Goal: Task Accomplishment & Management: Manage account settings

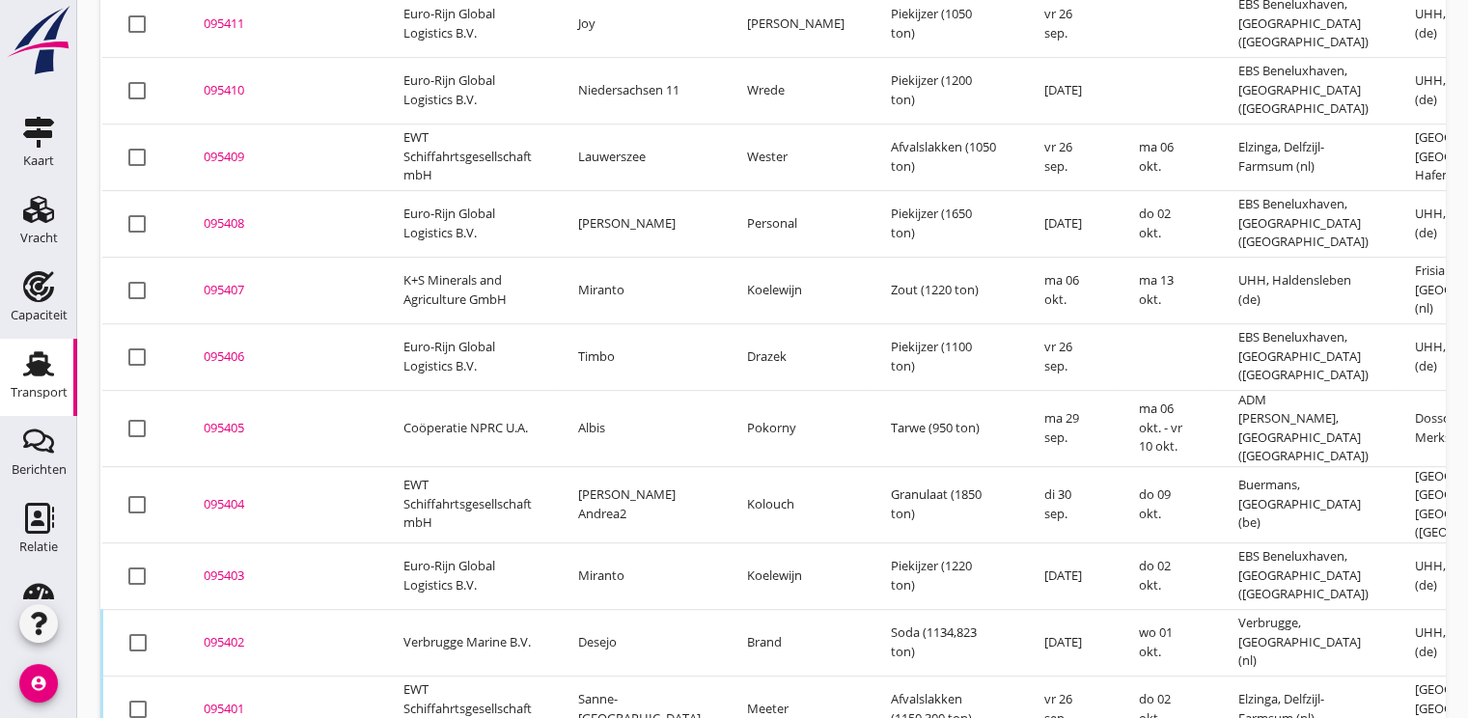
scroll to position [1097, 0]
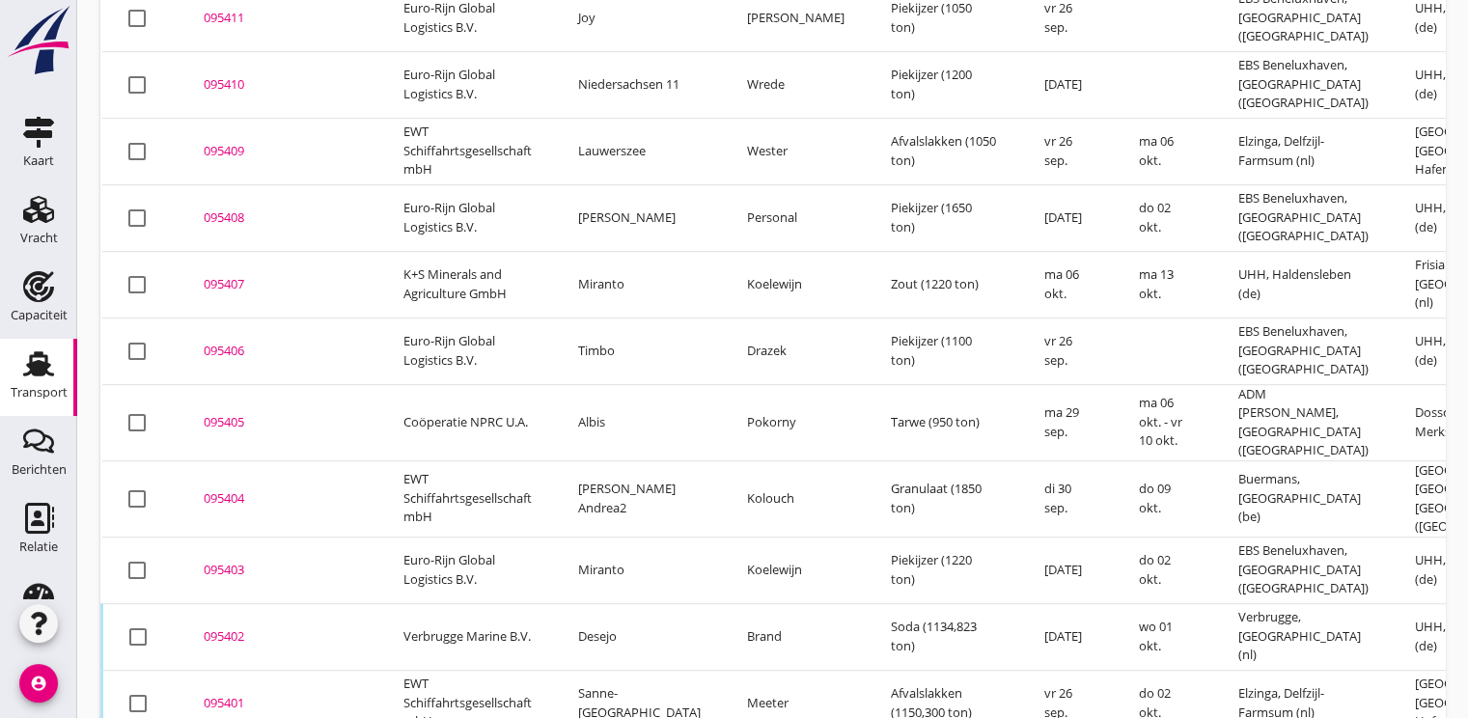
click at [234, 413] on div "095405" at bounding box center [280, 422] width 153 height 19
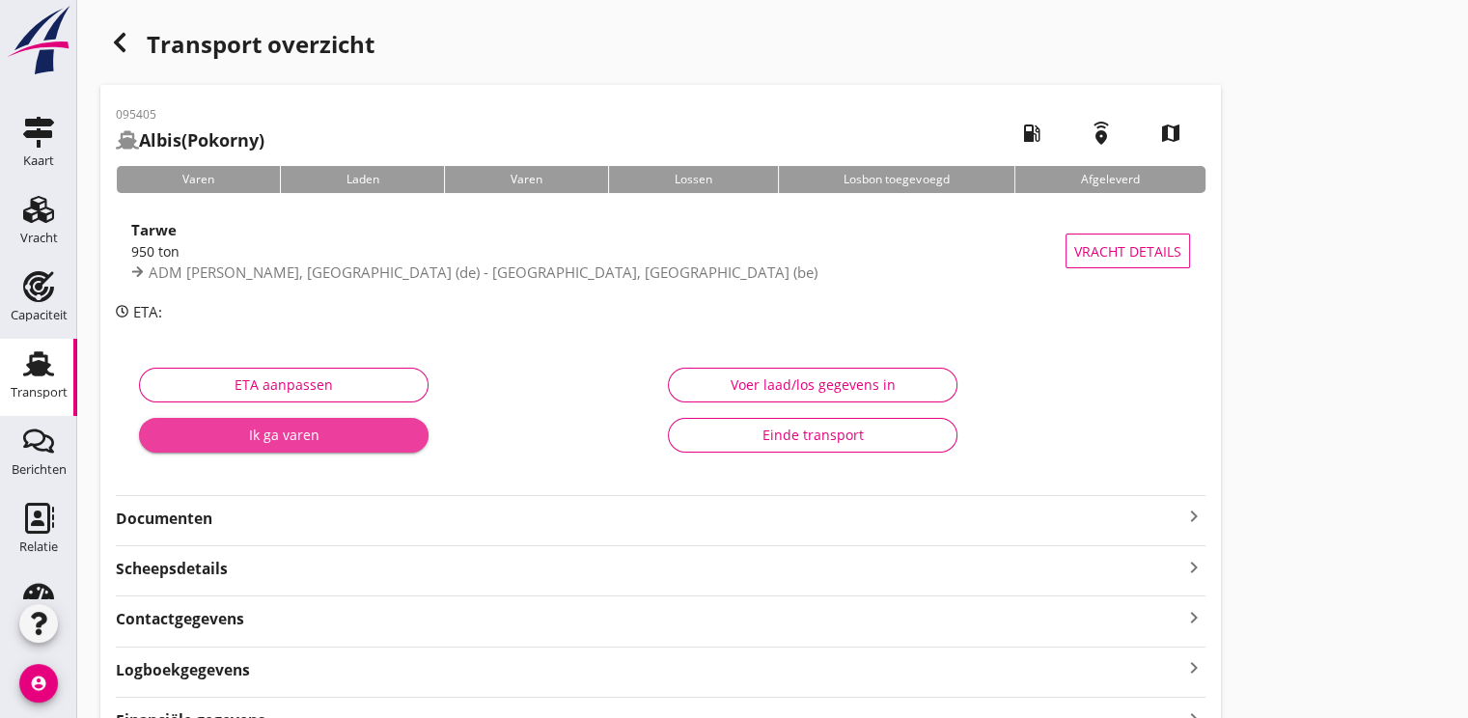
click at [266, 441] on div "Ik ga varen" at bounding box center [283, 435] width 259 height 20
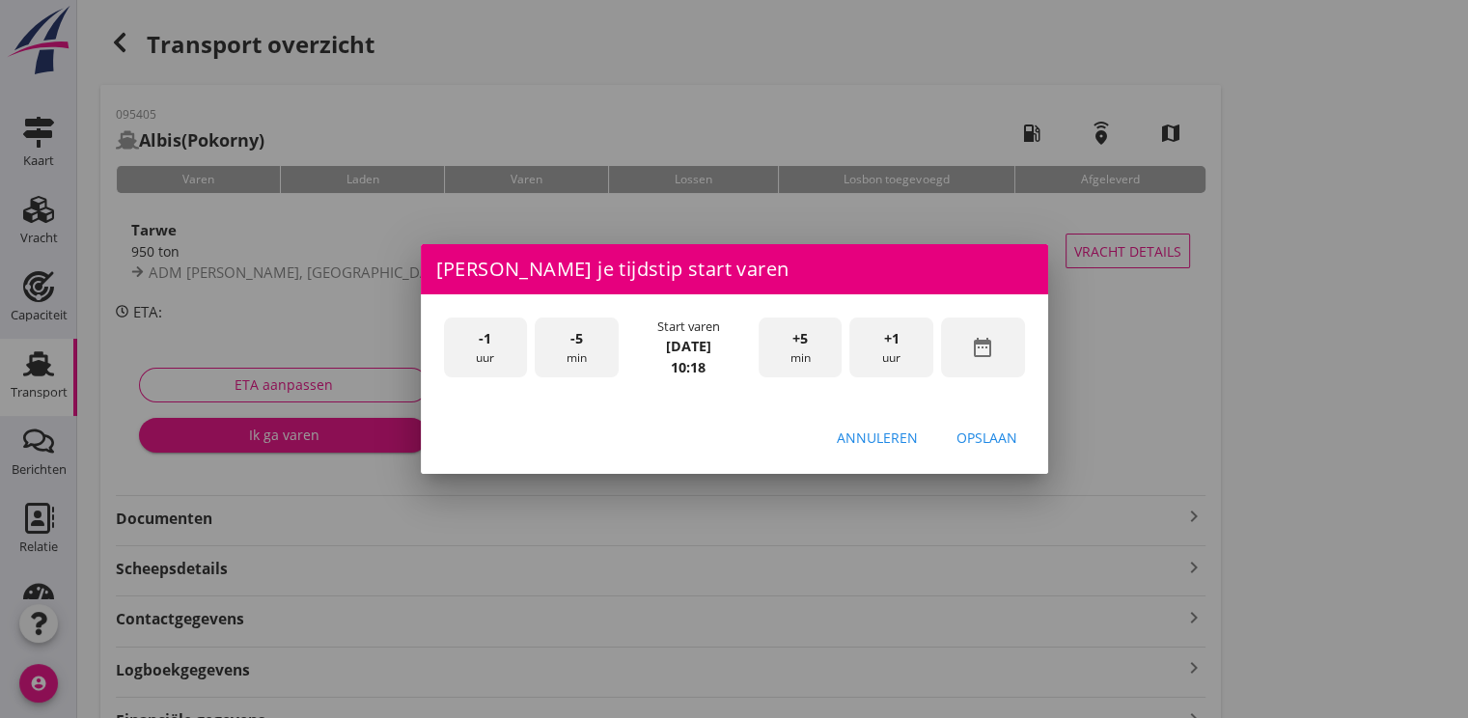
click at [987, 357] on icon "date_range" at bounding box center [982, 347] width 23 height 23
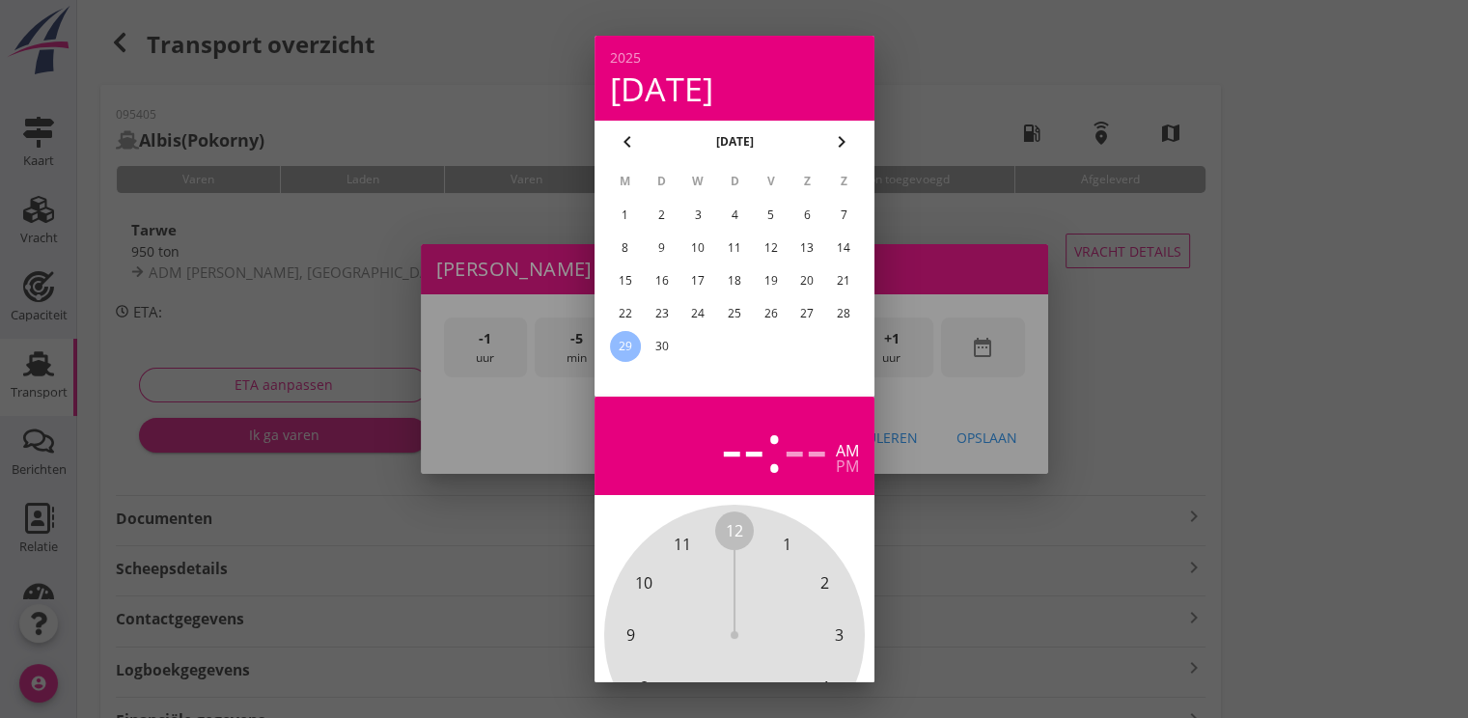
click at [839, 304] on div "28" at bounding box center [843, 313] width 31 height 31
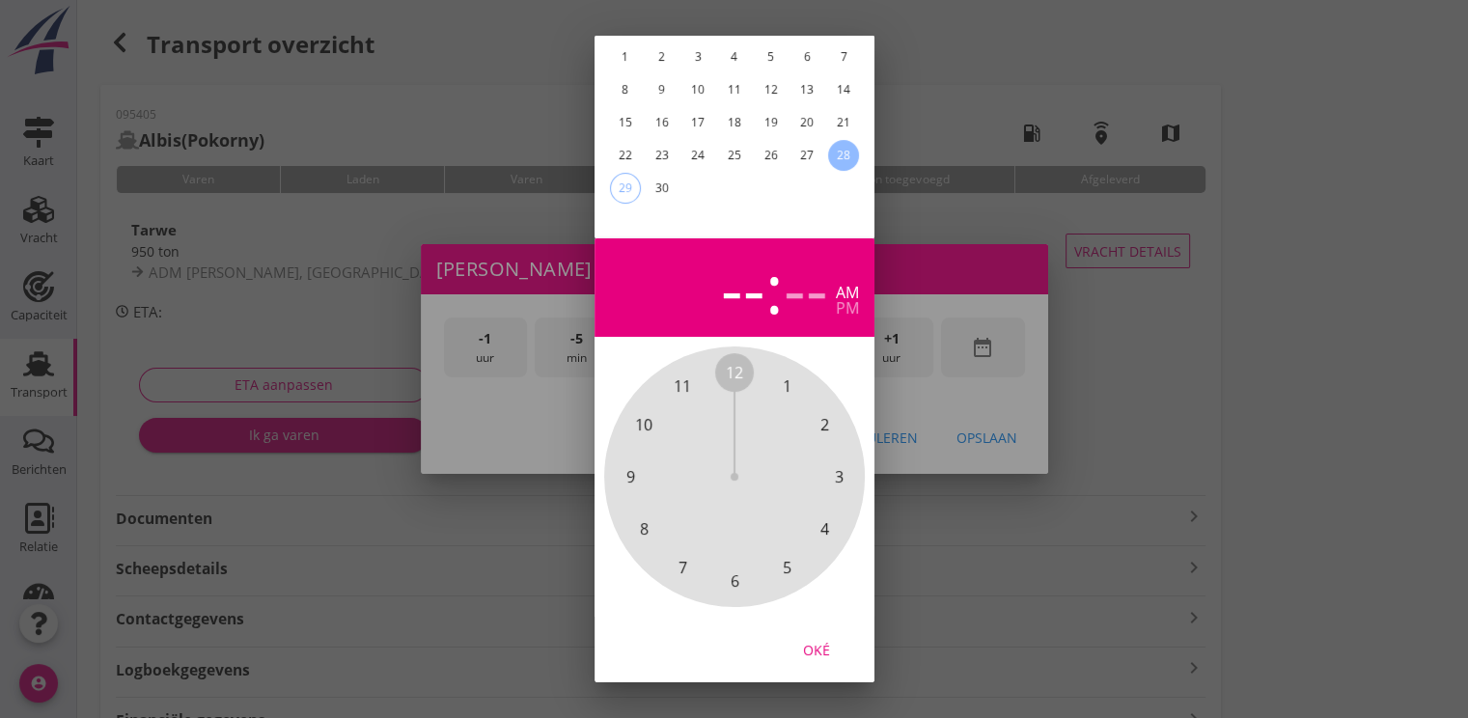
click at [825, 640] on div "Oké" at bounding box center [816, 650] width 54 height 20
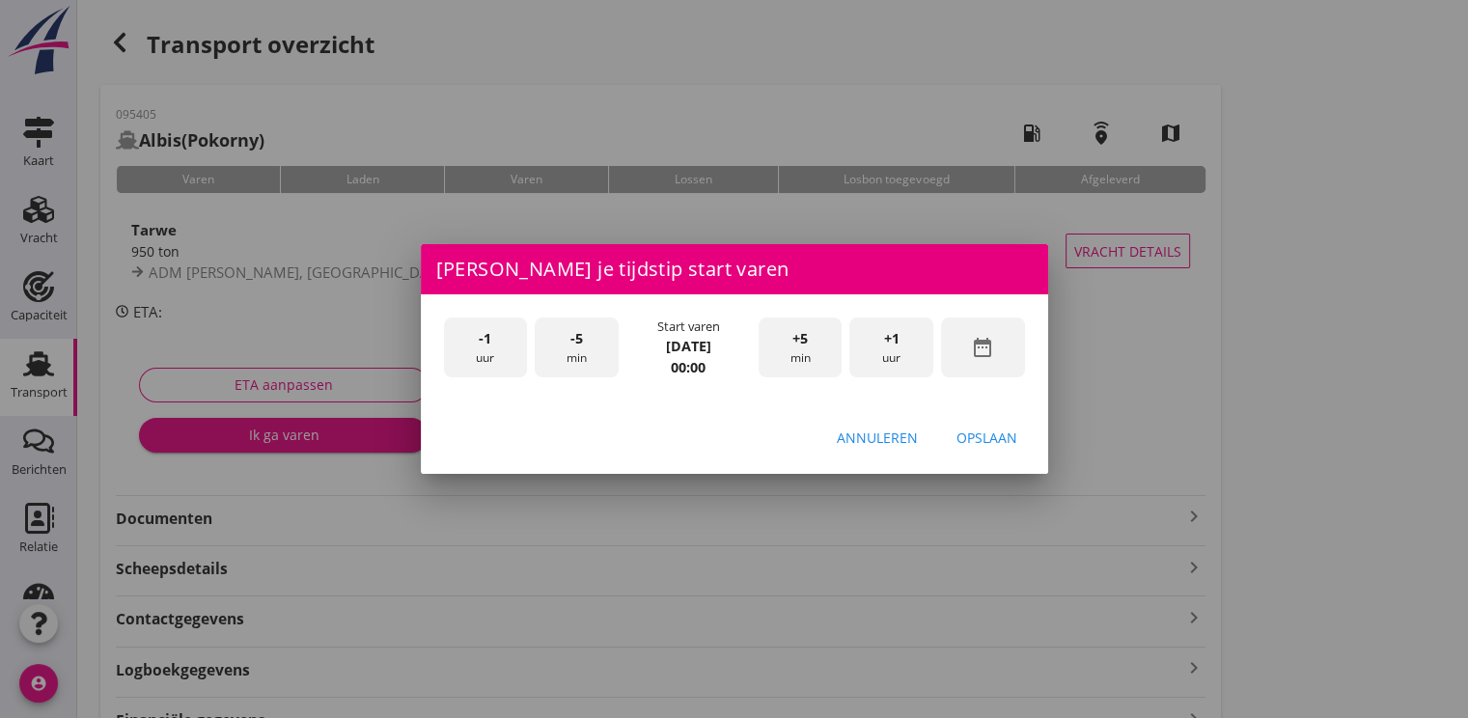
click at [888, 353] on div "+1 uur" at bounding box center [891, 347] width 84 height 61
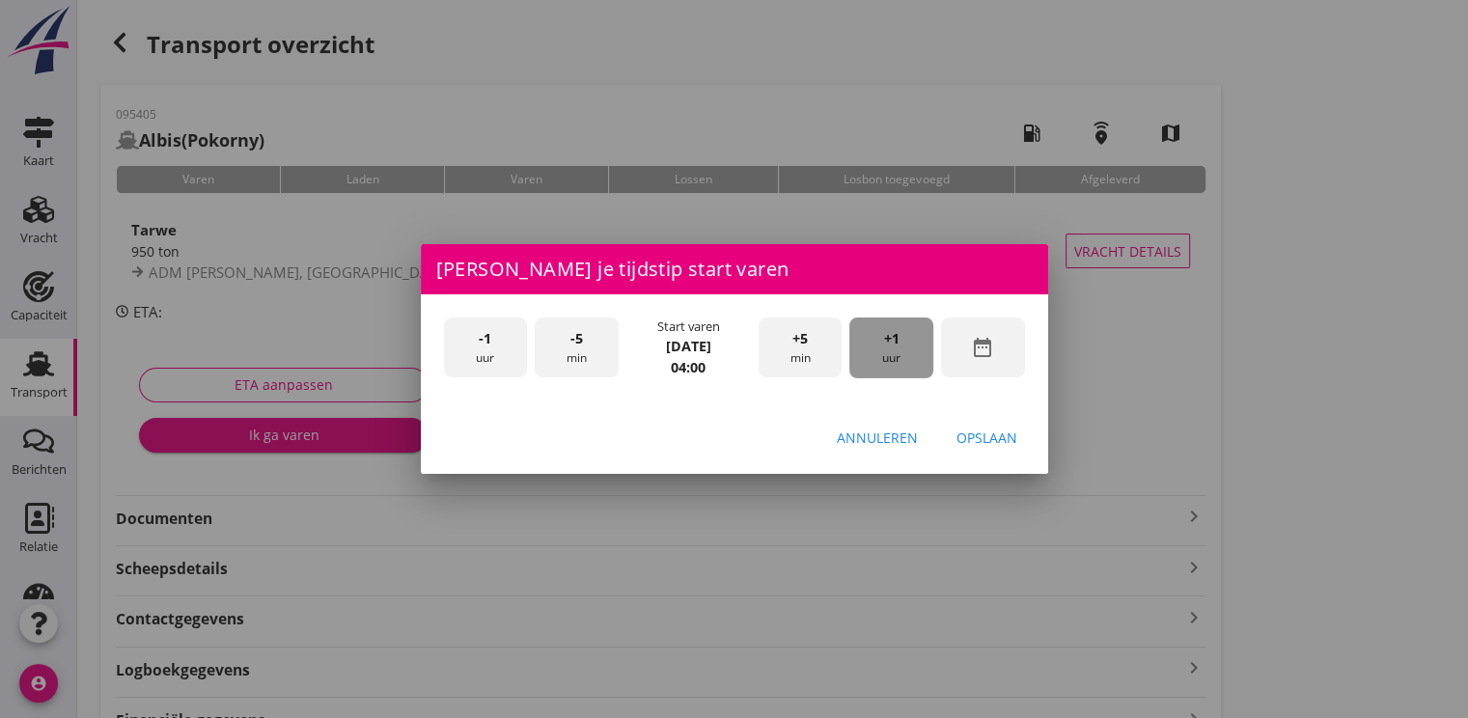
click at [888, 353] on div "+1 uur" at bounding box center [891, 347] width 84 height 61
click at [972, 437] on div "Opslaan" at bounding box center [986, 438] width 61 height 20
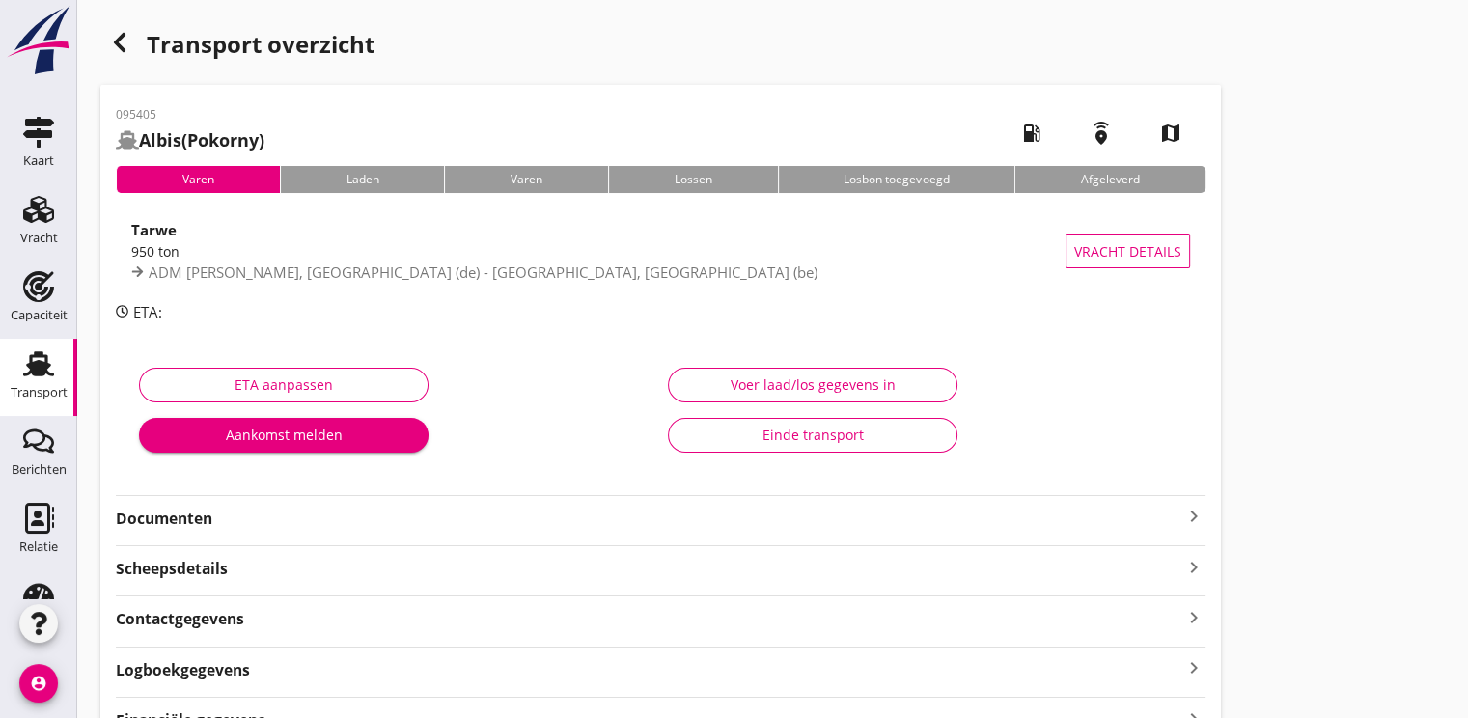
click at [328, 432] on div "Aankomst melden" at bounding box center [283, 435] width 259 height 20
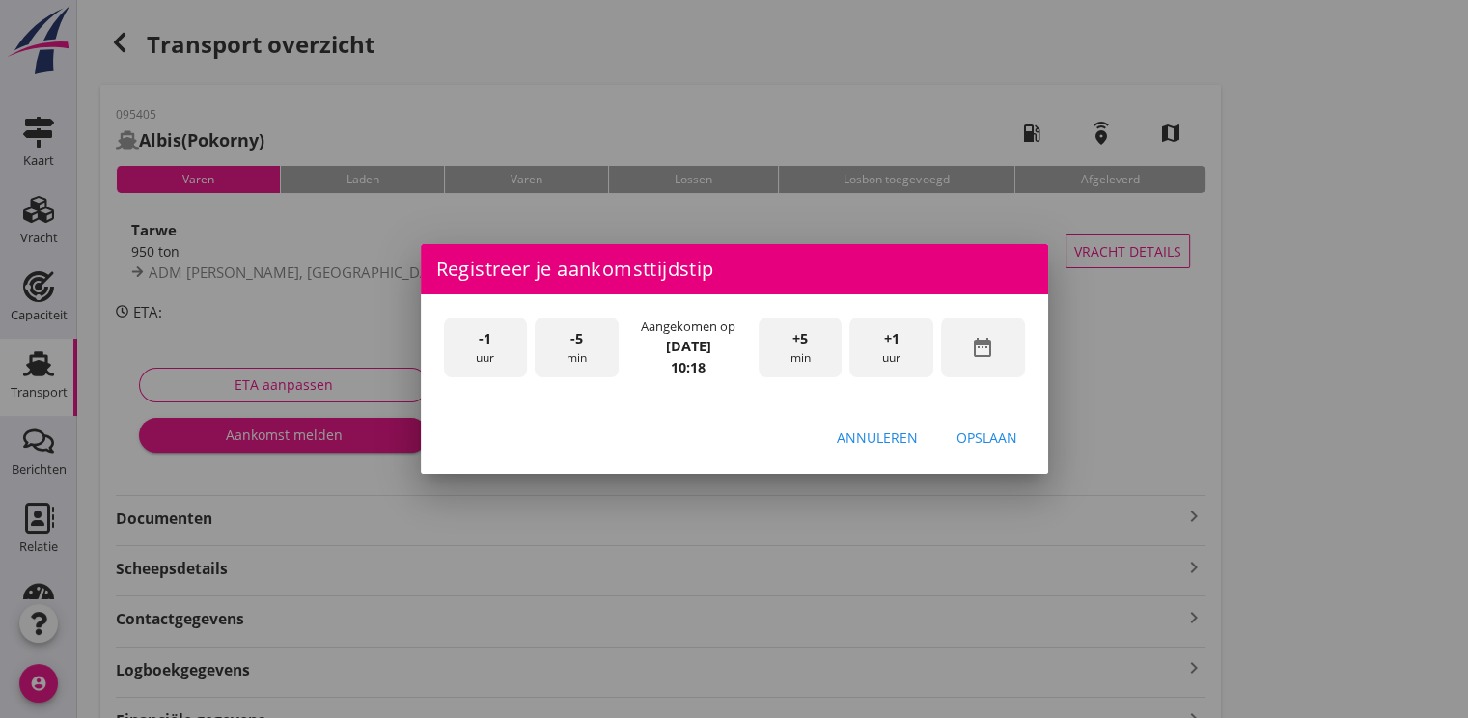
click at [958, 343] on div "date_range" at bounding box center [983, 347] width 84 height 61
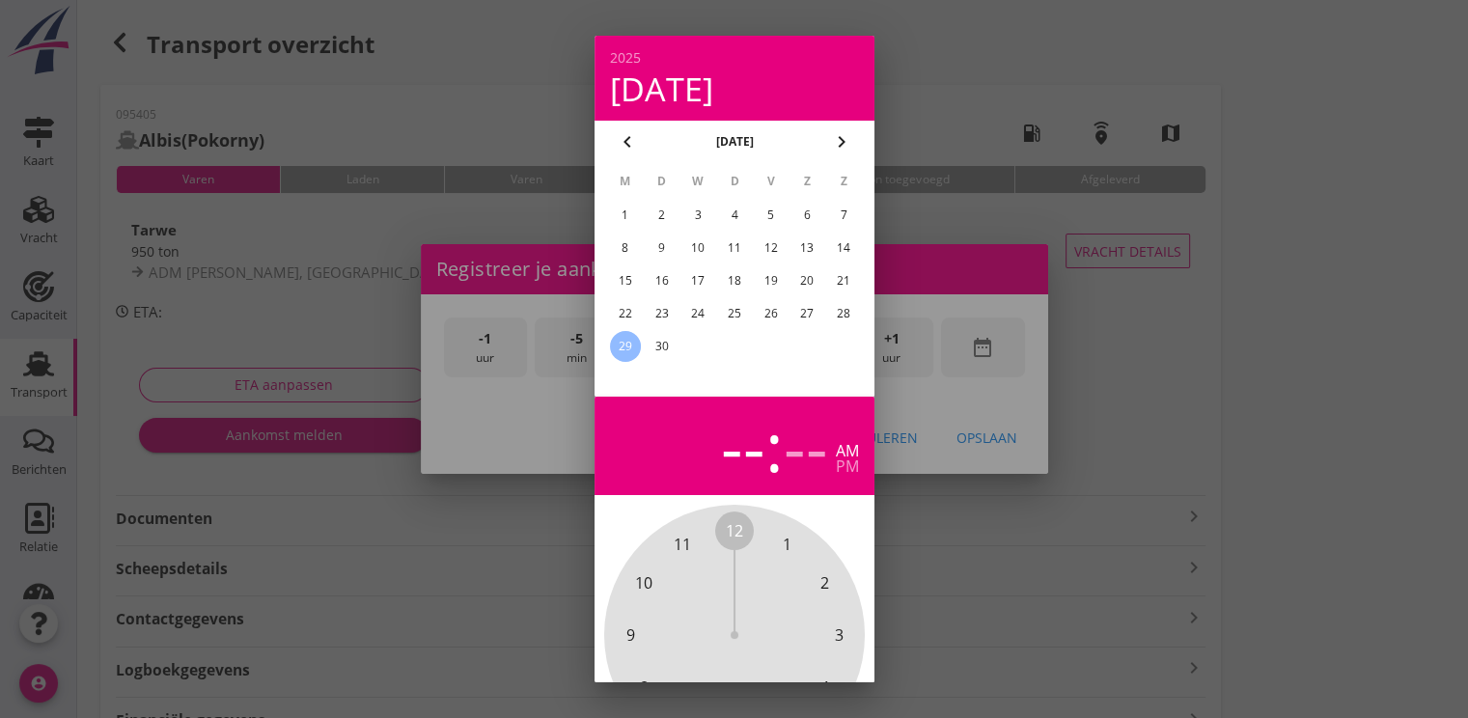
click at [849, 316] on div "28" at bounding box center [843, 313] width 31 height 31
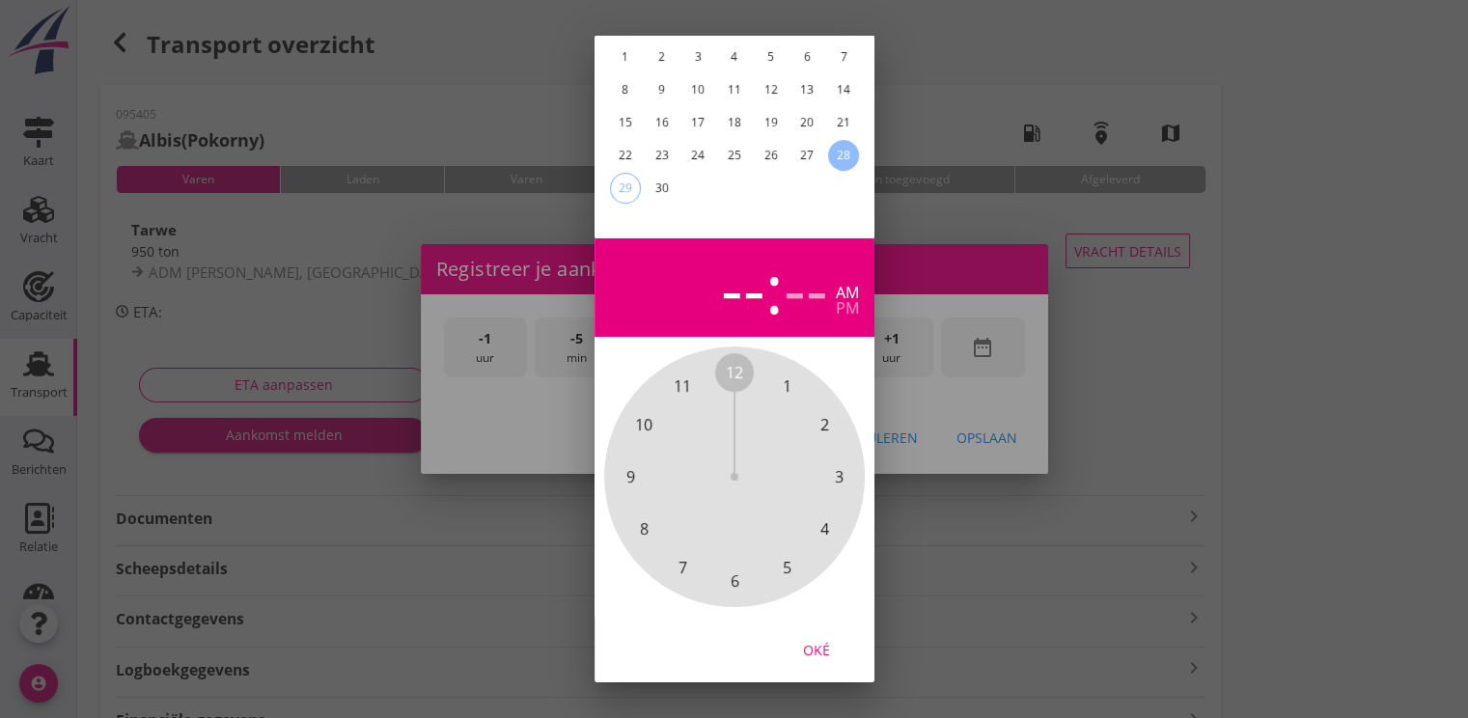
click at [834, 640] on div "Oké" at bounding box center [816, 650] width 54 height 20
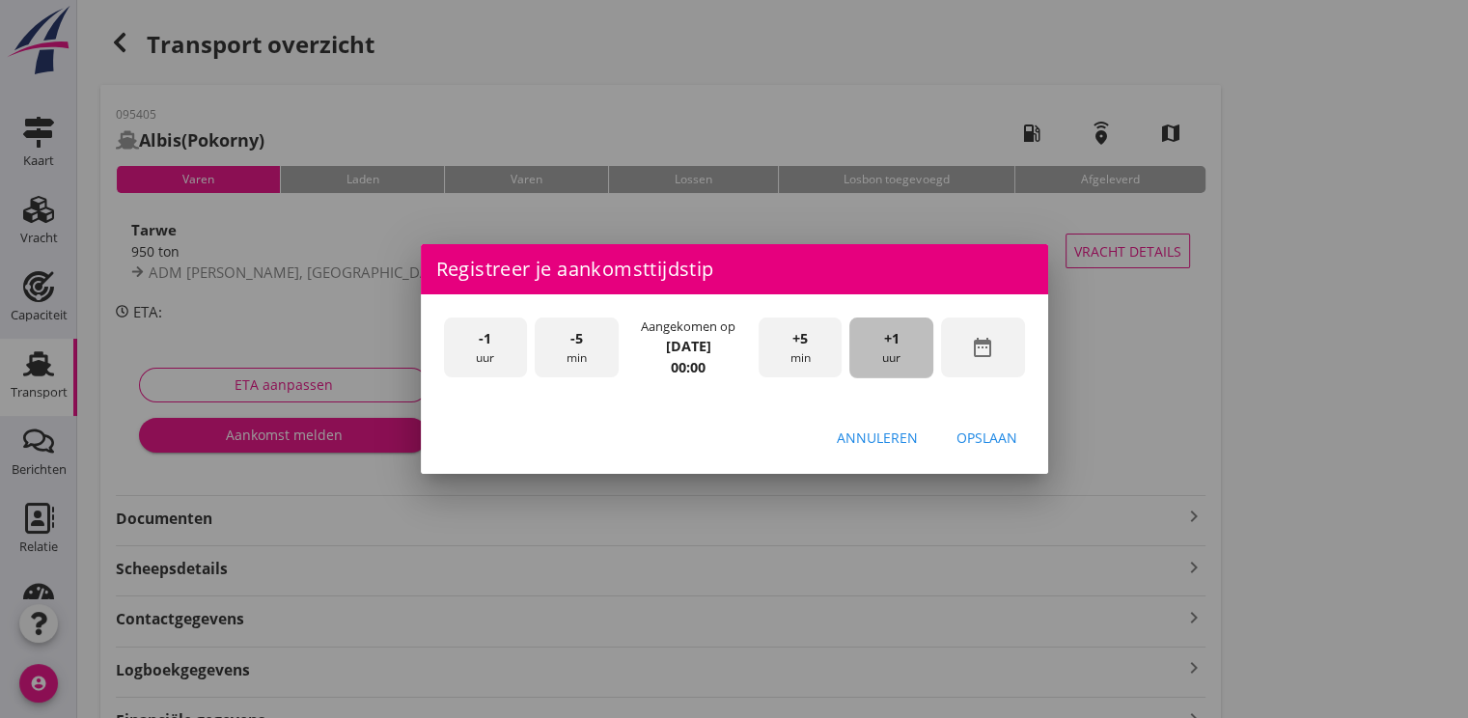
click at [899, 346] on div "+1 uur" at bounding box center [891, 347] width 84 height 61
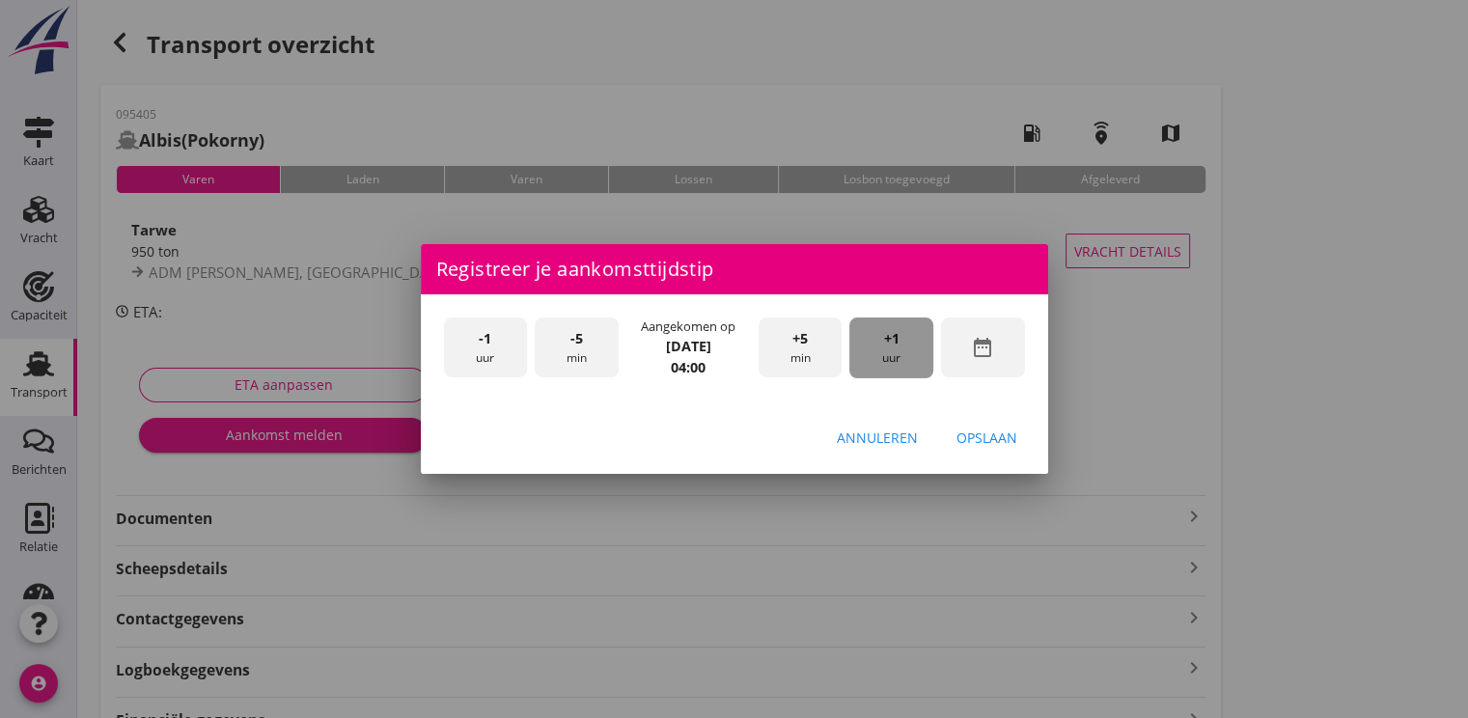
click at [899, 346] on div "+1 uur" at bounding box center [891, 347] width 84 height 61
click at [898, 346] on span "+1" at bounding box center [891, 338] width 15 height 21
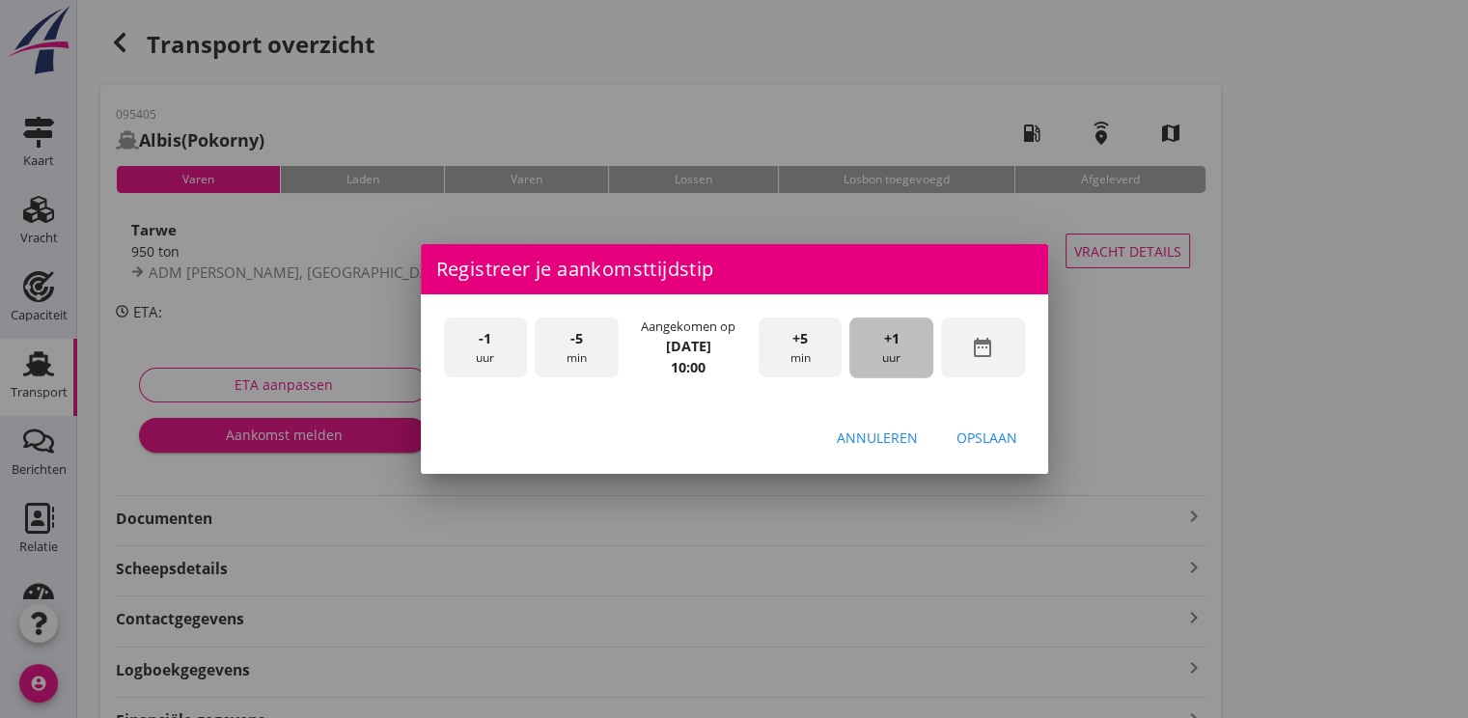
click at [898, 346] on span "+1" at bounding box center [891, 338] width 15 height 21
click at [992, 444] on div "Opslaan" at bounding box center [986, 438] width 61 height 20
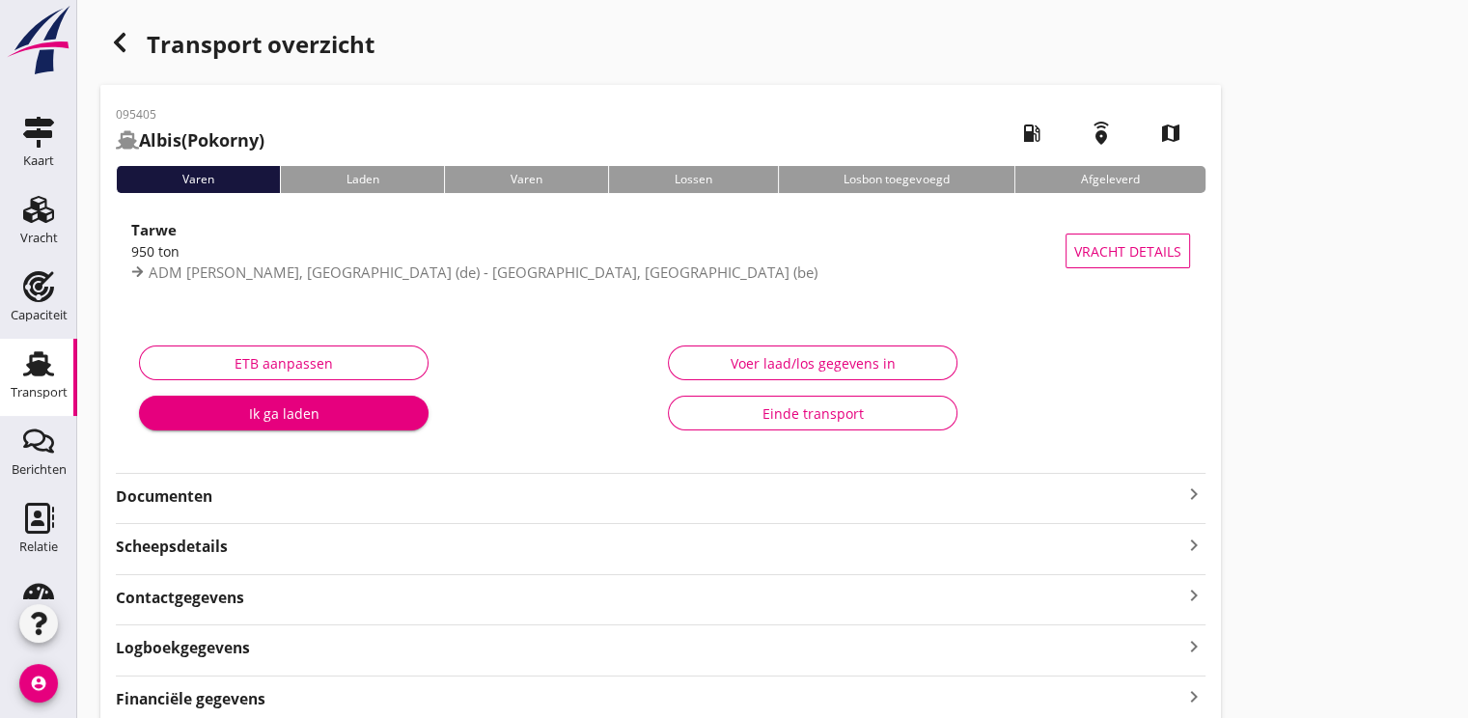
click at [370, 417] on div "Ik ga laden" at bounding box center [283, 413] width 259 height 20
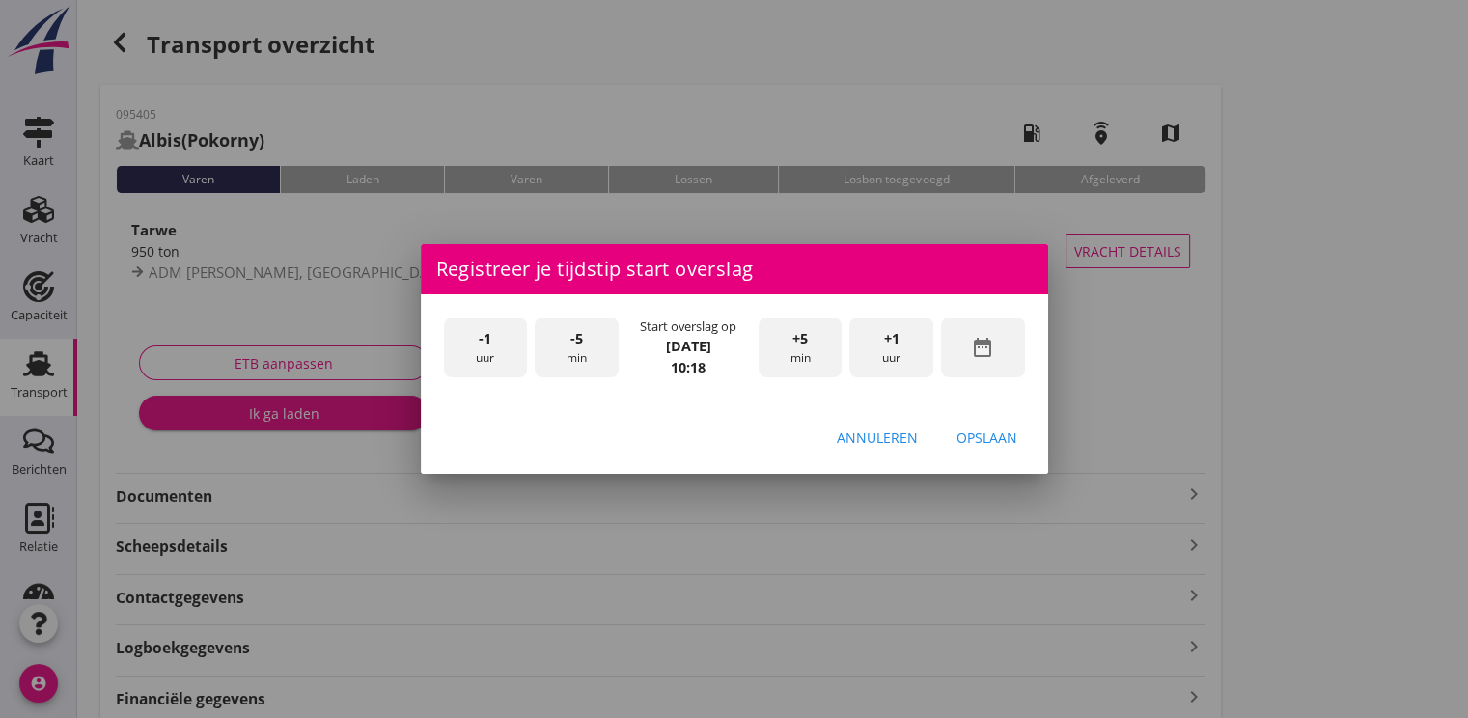
click at [510, 363] on div "-1 uur" at bounding box center [486, 347] width 84 height 61
click at [564, 348] on div "-5 min" at bounding box center [577, 347] width 84 height 61
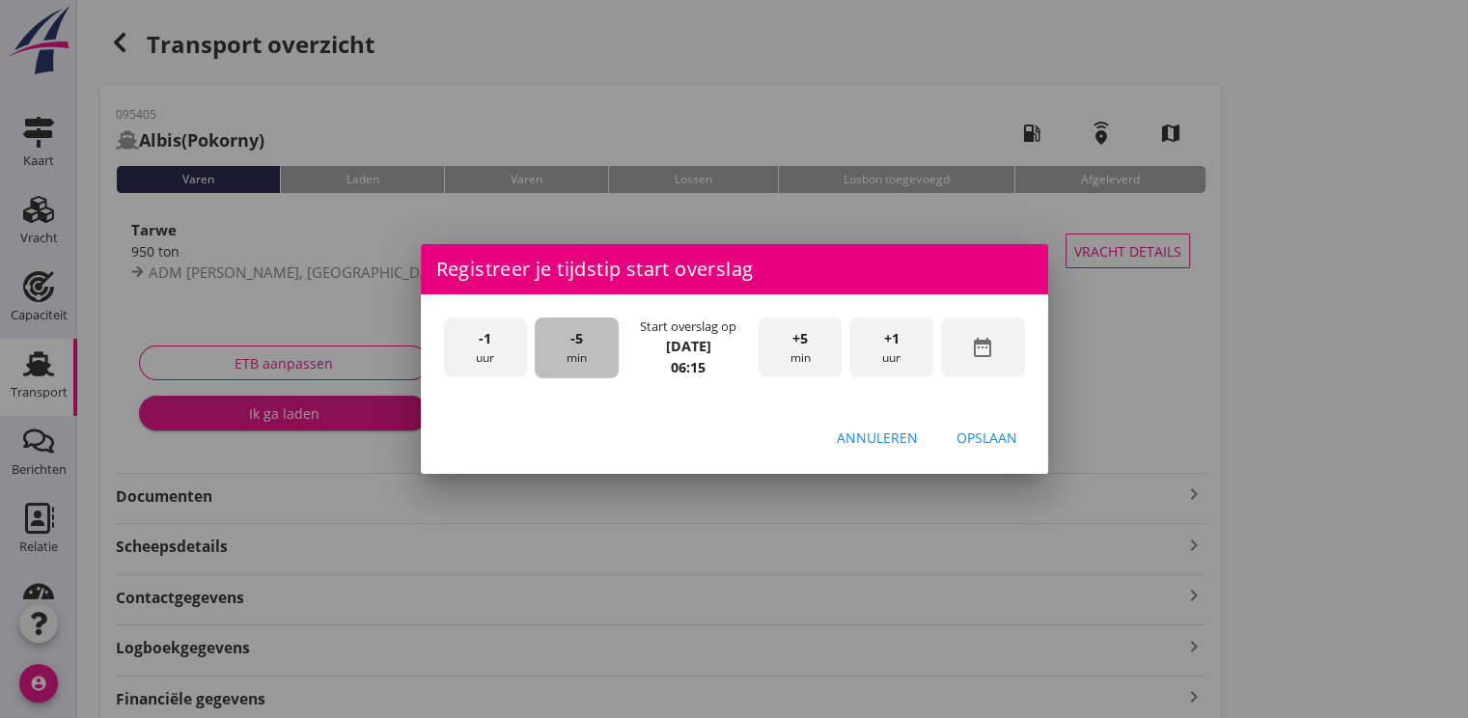
click at [564, 348] on div "-5 min" at bounding box center [577, 347] width 84 height 61
click at [991, 439] on div "Opslaan" at bounding box center [986, 438] width 61 height 20
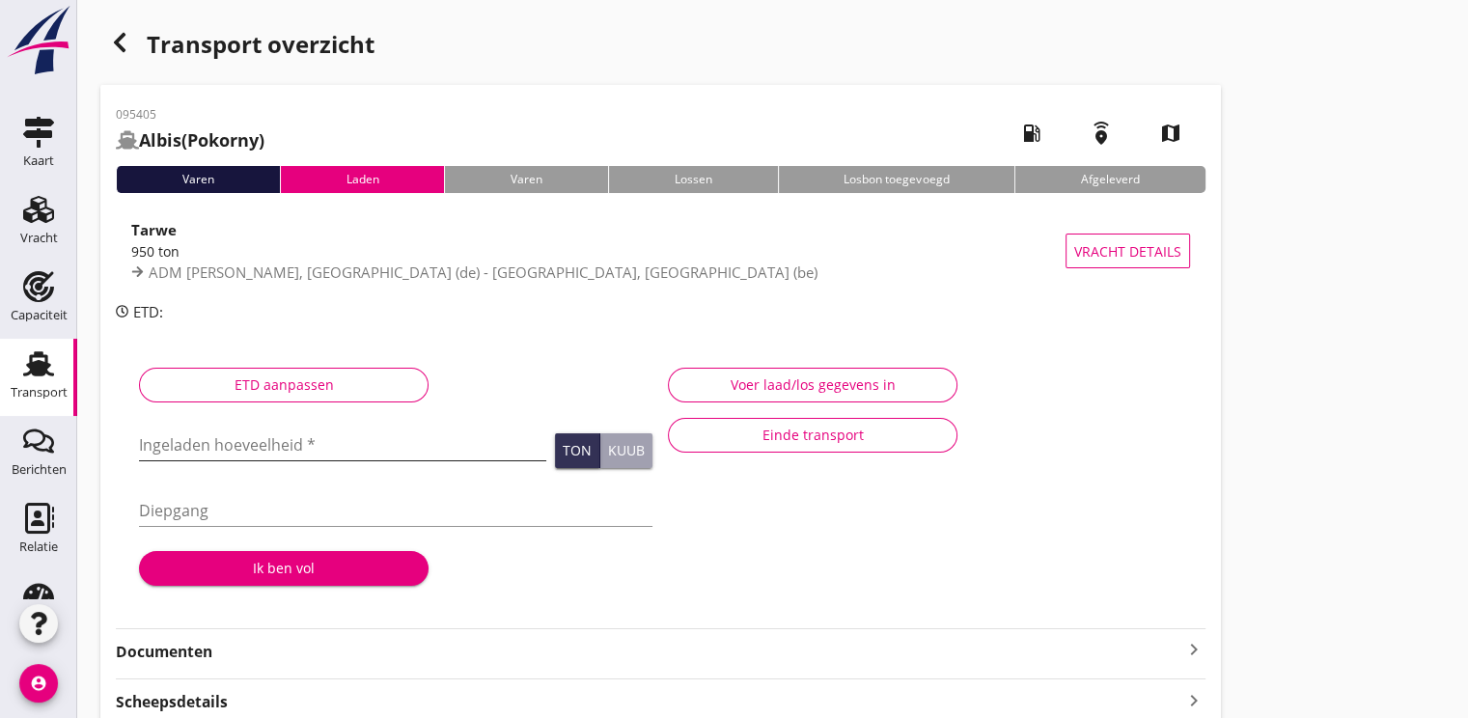
click at [285, 452] on input "Ingeladen hoeveelheid *" at bounding box center [342, 444] width 407 height 31
type input "949.848"
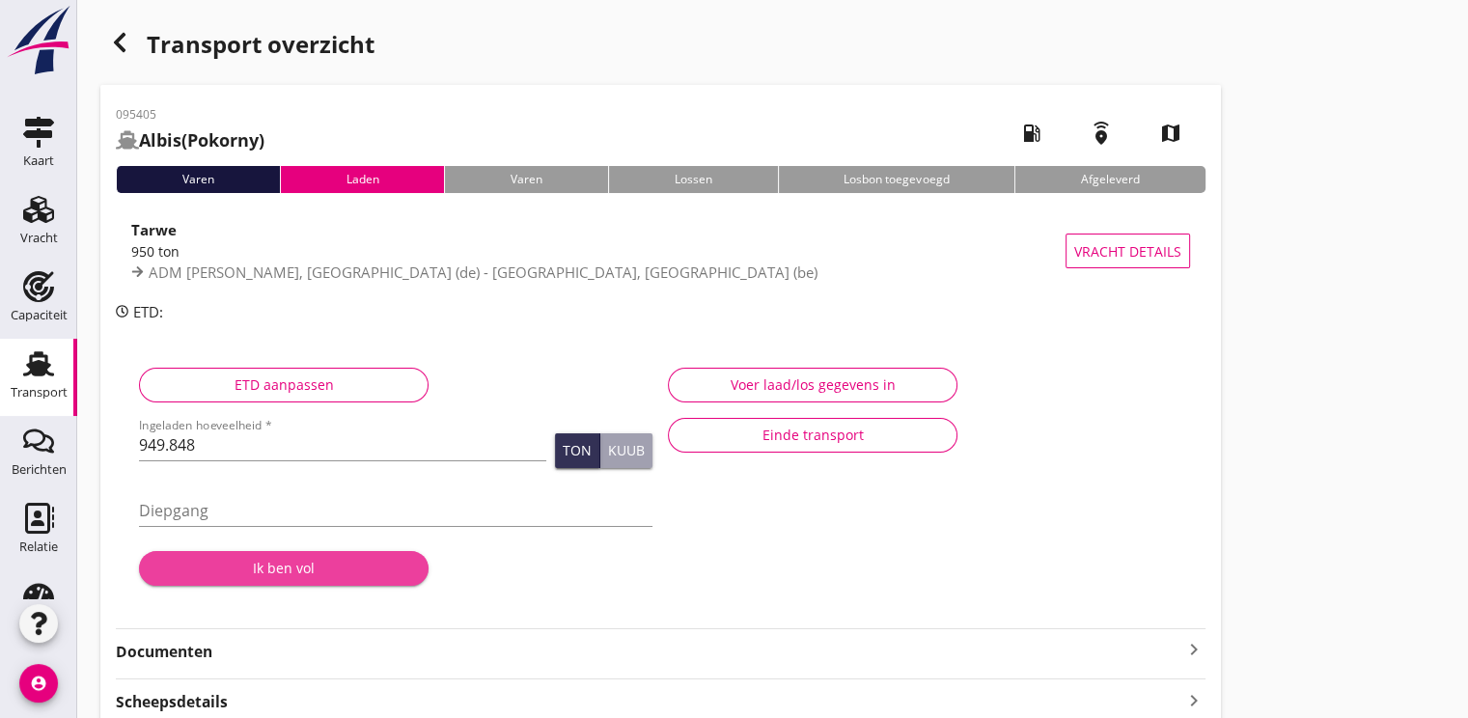
click at [320, 571] on div "Ik ben vol" at bounding box center [283, 568] width 259 height 20
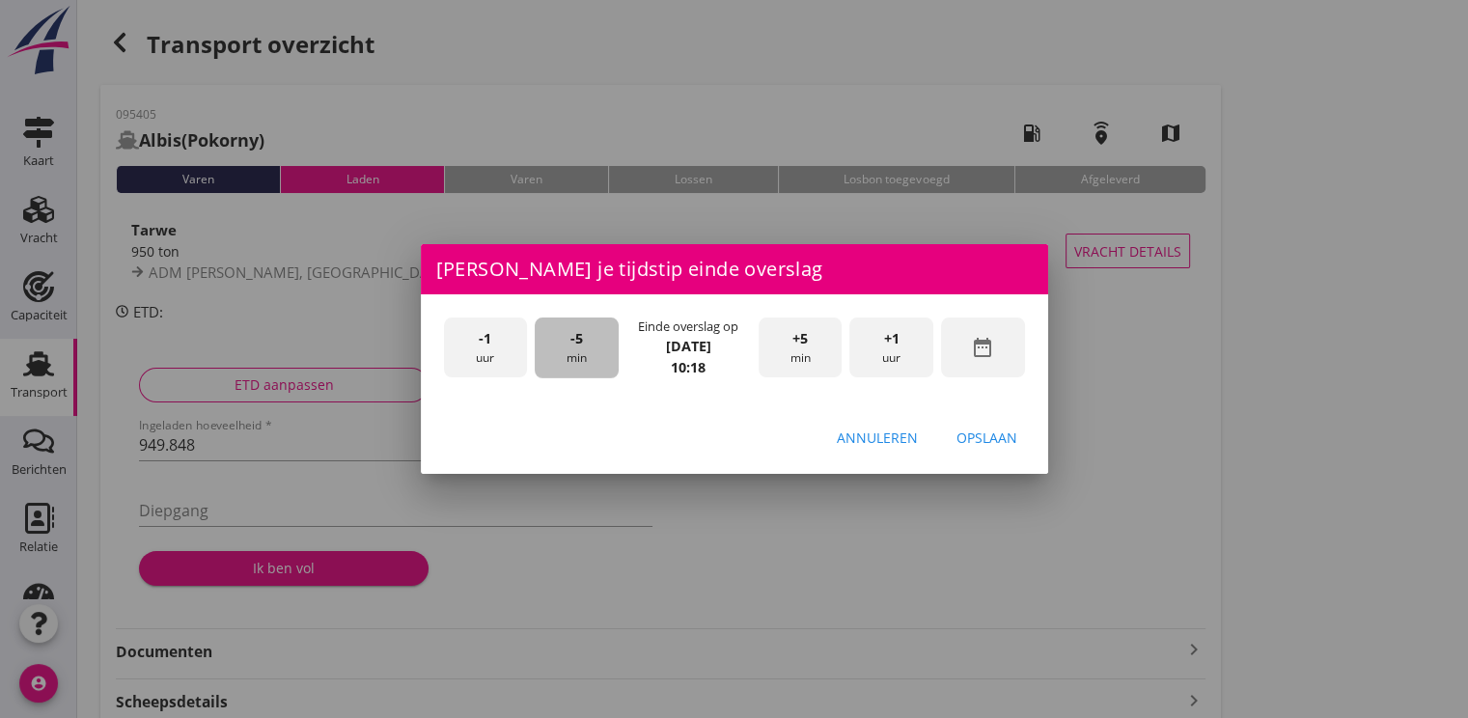
click at [597, 337] on div "-5 min" at bounding box center [577, 347] width 84 height 61
click at [1003, 428] on div "Opslaan" at bounding box center [986, 438] width 61 height 20
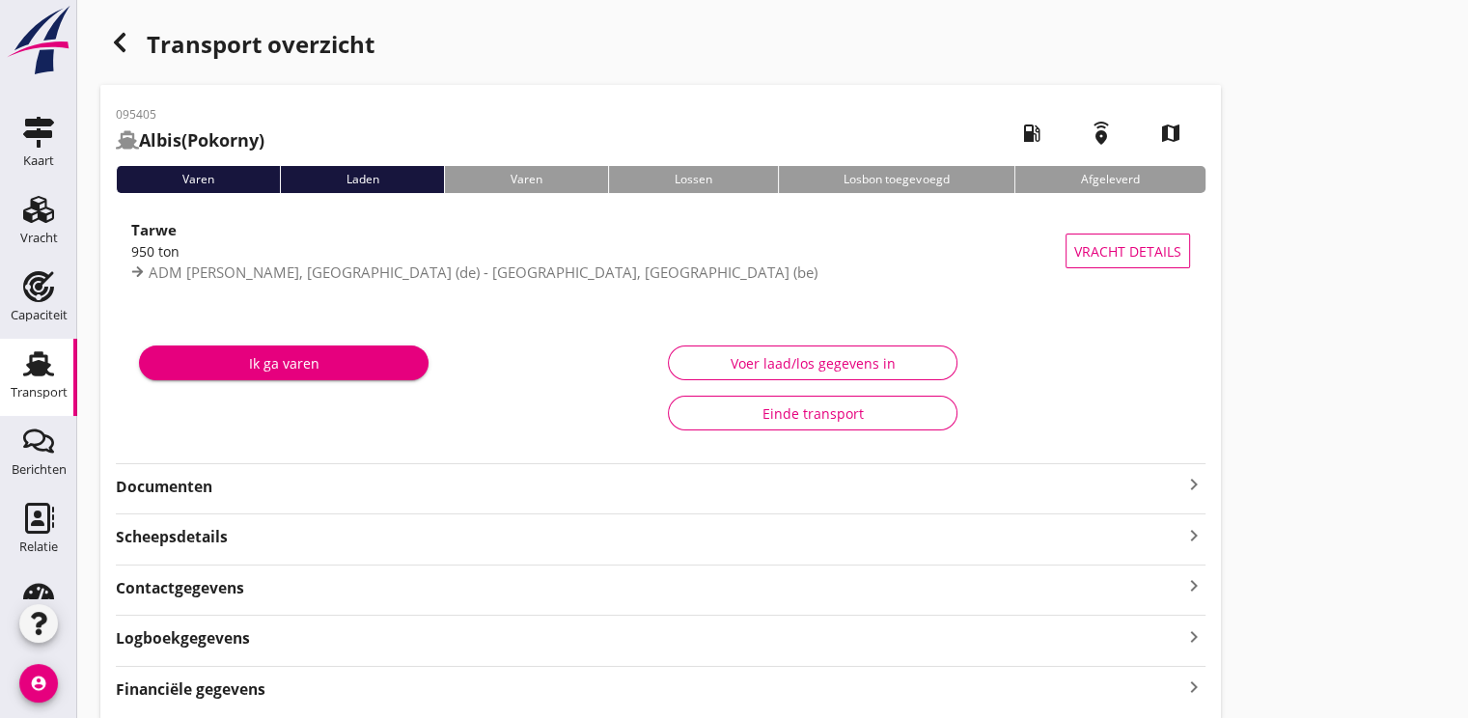
click at [241, 371] on div "Ik ga varen" at bounding box center [283, 363] width 259 height 20
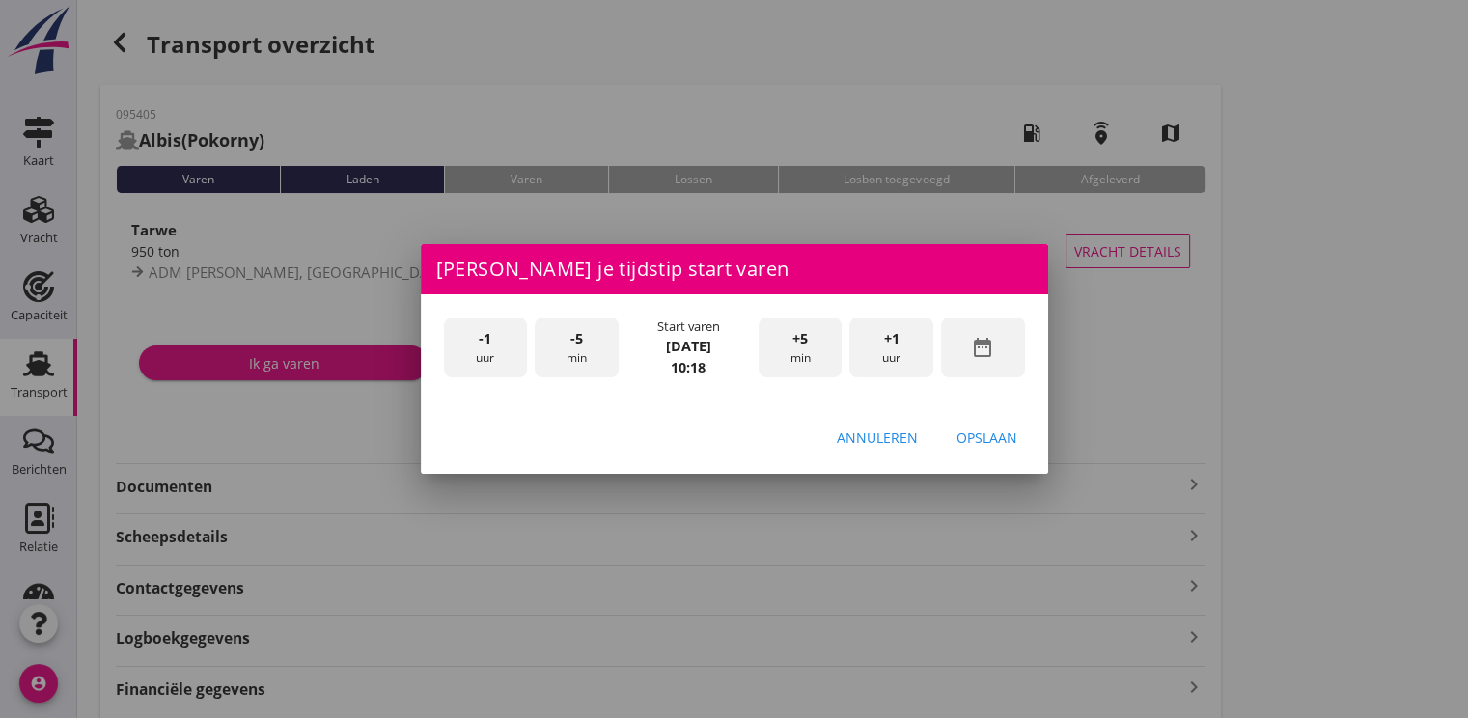
click at [598, 351] on div "-5 min" at bounding box center [577, 347] width 84 height 61
click at [571, 345] on span "-5" at bounding box center [576, 338] width 13 height 21
click at [818, 349] on div "+5 min" at bounding box center [801, 347] width 84 height 61
click at [1000, 444] on div "Opslaan" at bounding box center [986, 438] width 61 height 20
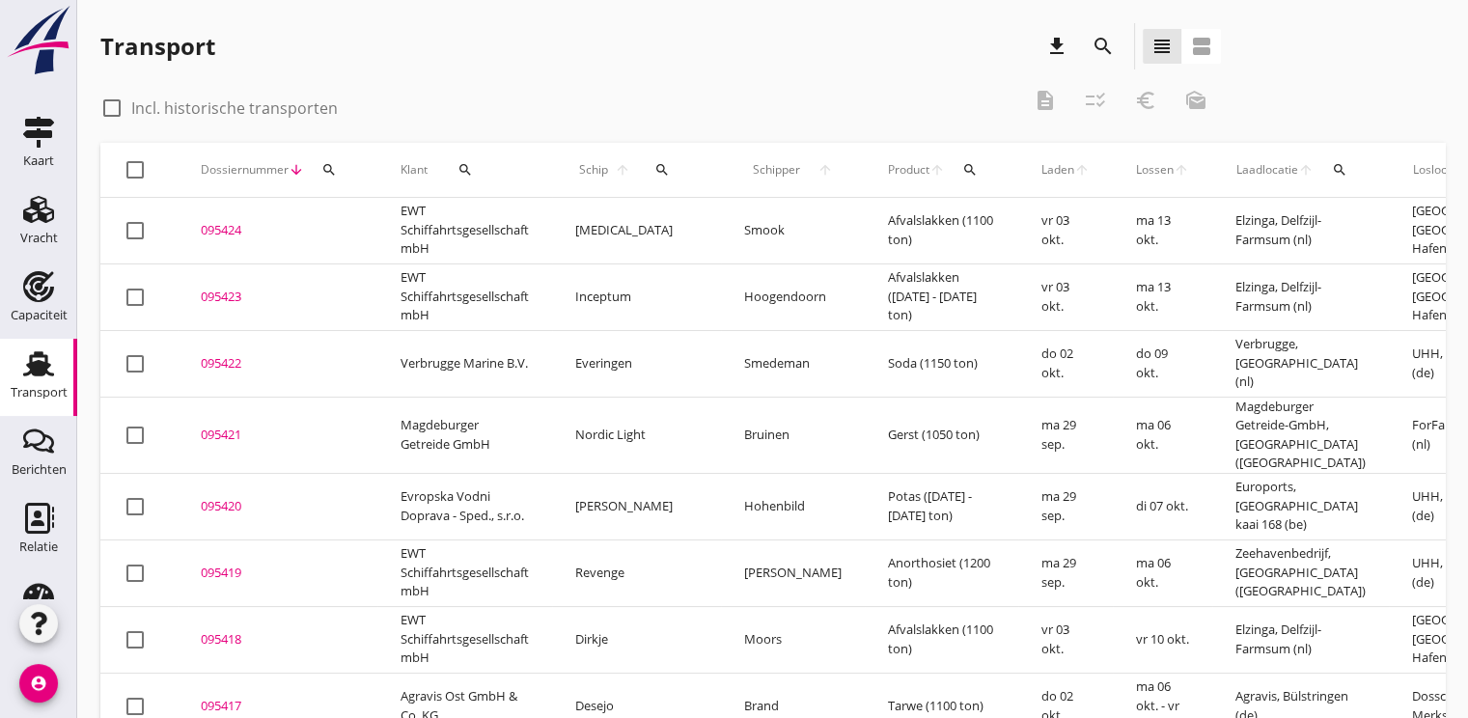
click at [654, 171] on icon "search" at bounding box center [661, 169] width 15 height 15
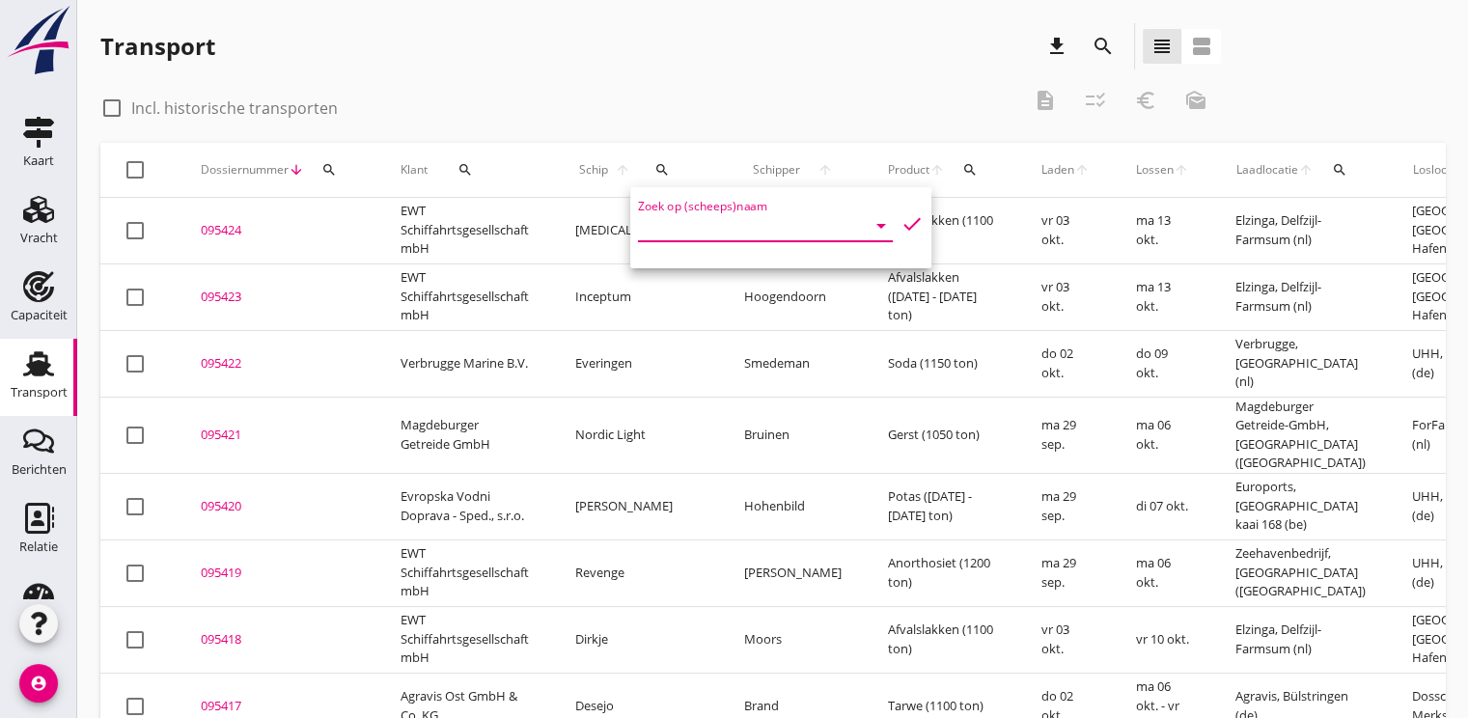
click at [655, 222] on input "Zoek op (scheeps)naam" at bounding box center [738, 225] width 201 height 31
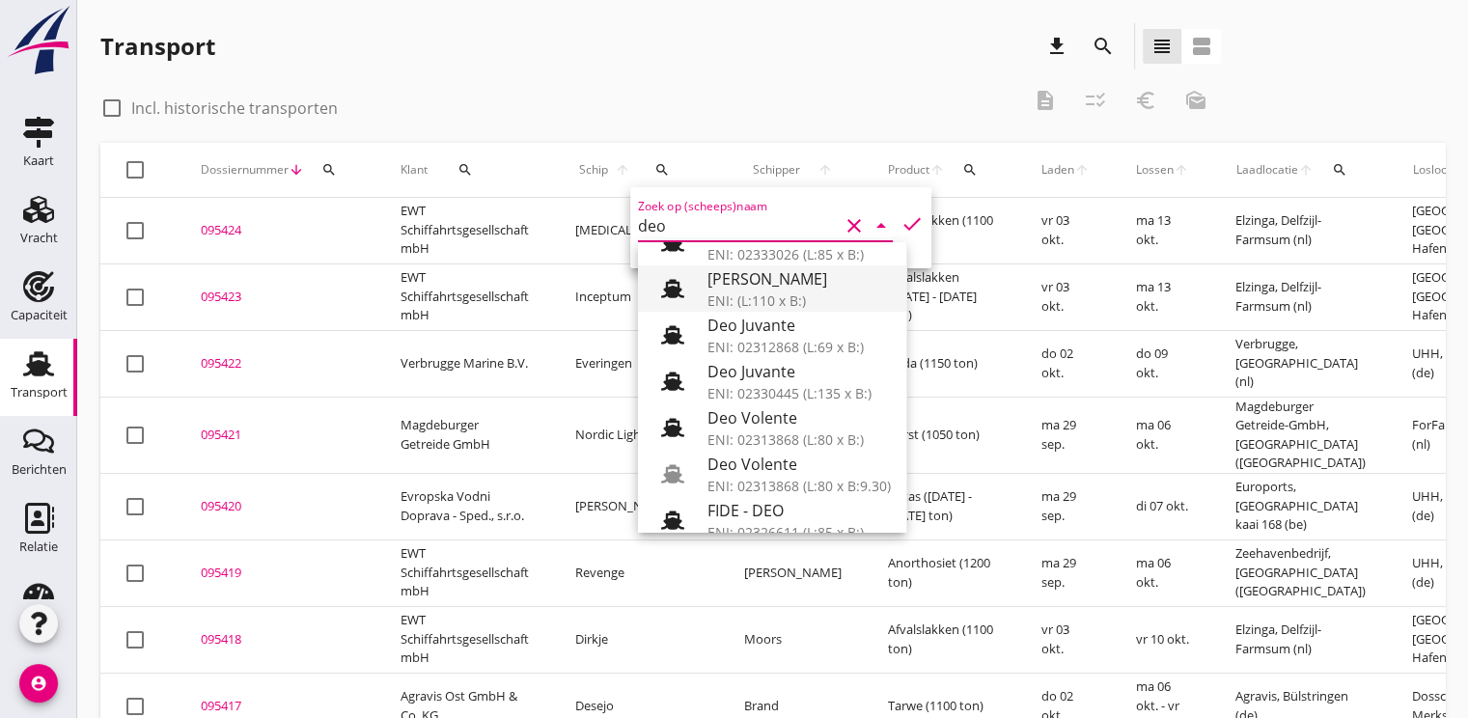
scroll to position [193, 0]
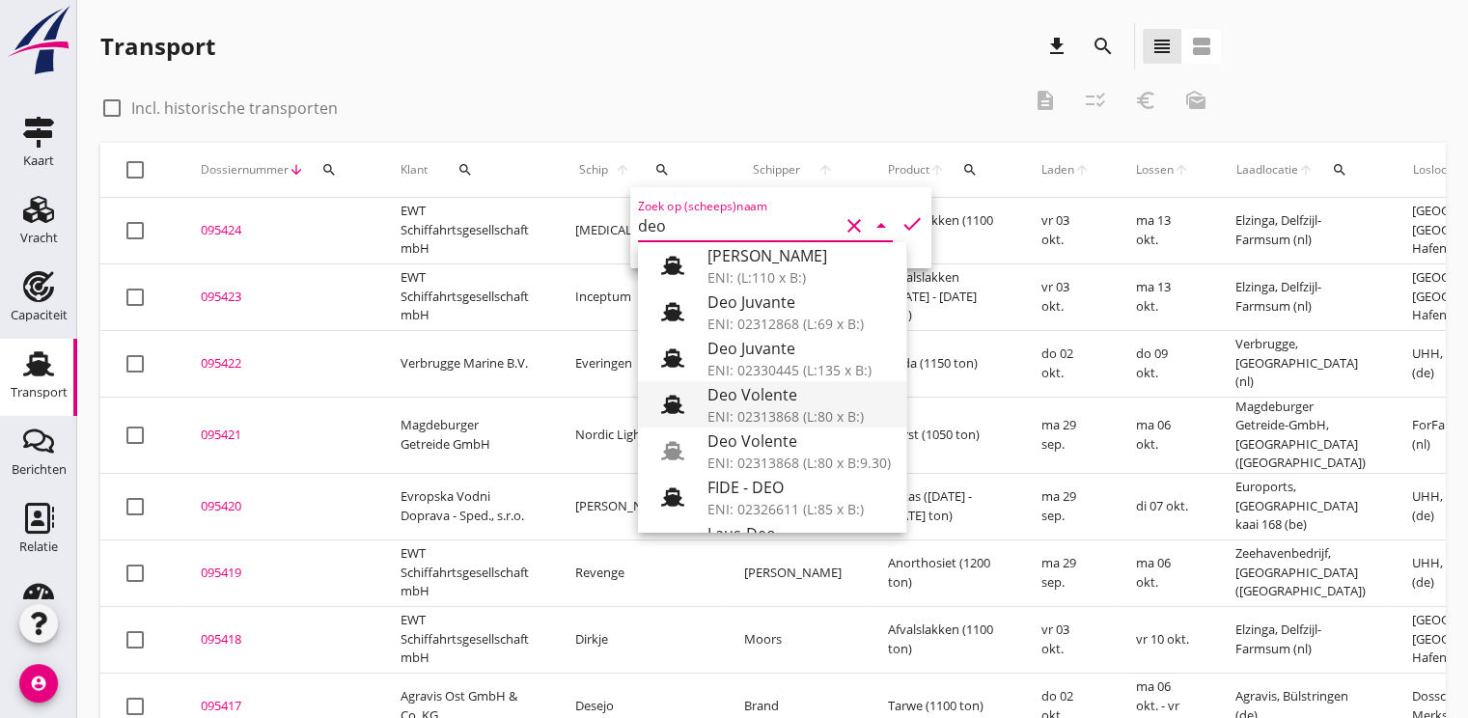
click at [764, 400] on div "Deo Volente" at bounding box center [798, 394] width 183 height 23
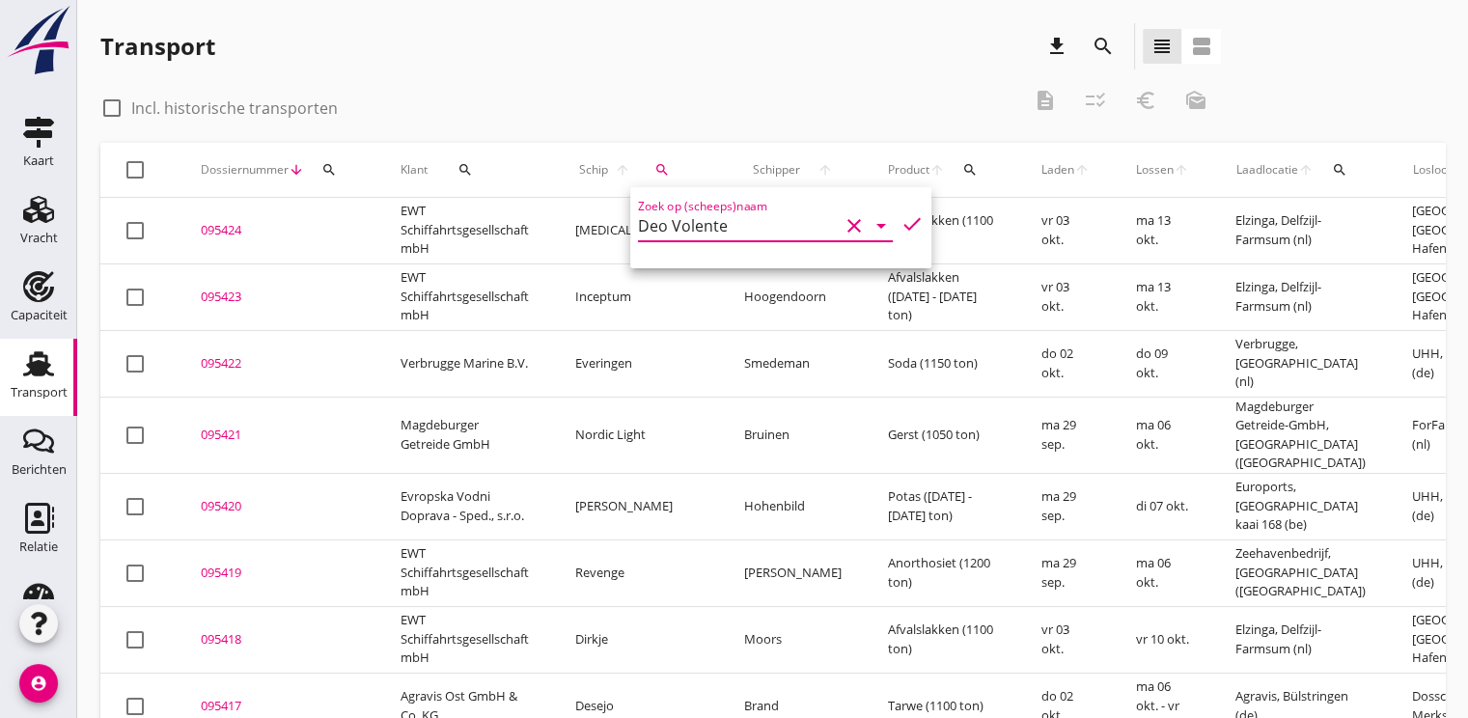
click at [900, 214] on icon "check" at bounding box center [911, 223] width 23 height 23
type input "Deo Volente"
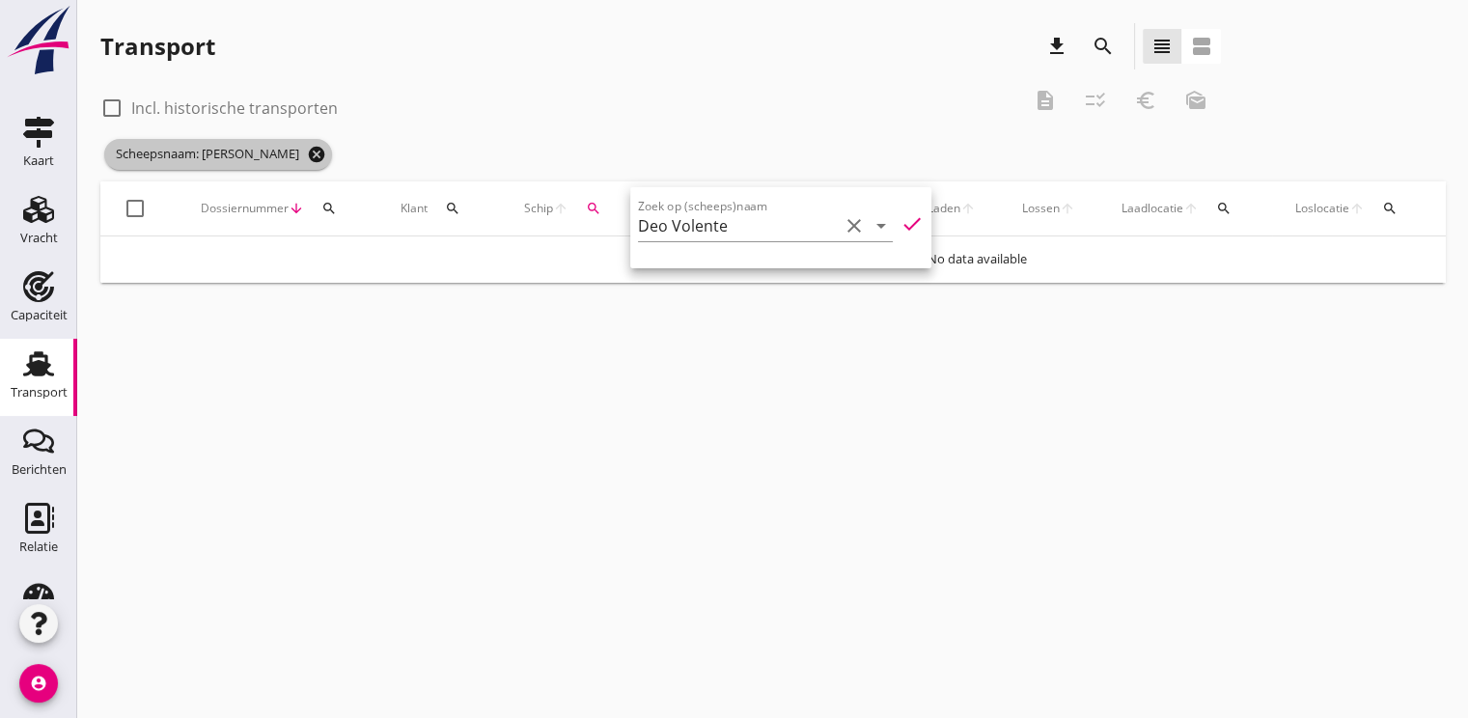
click at [307, 158] on icon "cancel" at bounding box center [316, 154] width 19 height 19
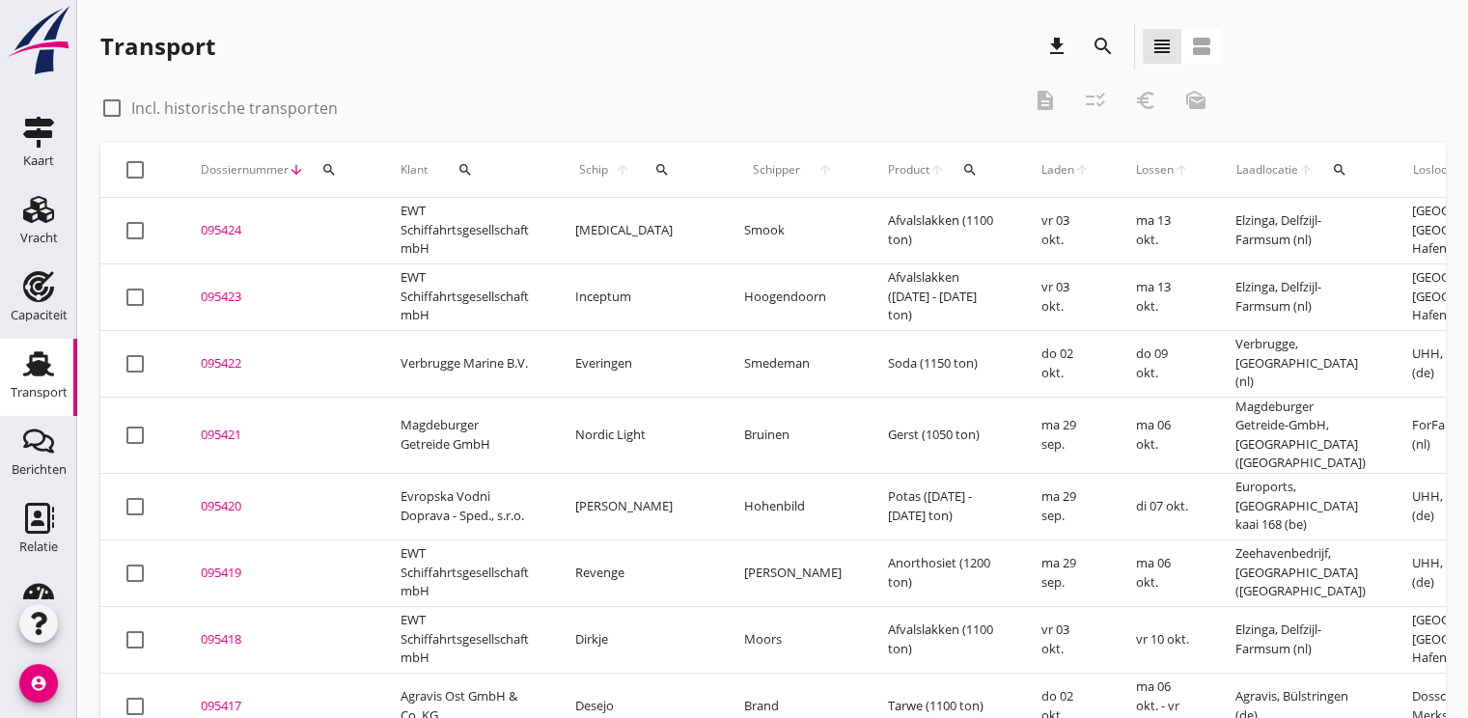
click at [338, 166] on div "search" at bounding box center [329, 169] width 35 height 15
click at [372, 230] on input "Zoeken op dossiernummer..." at bounding box center [419, 225] width 201 height 31
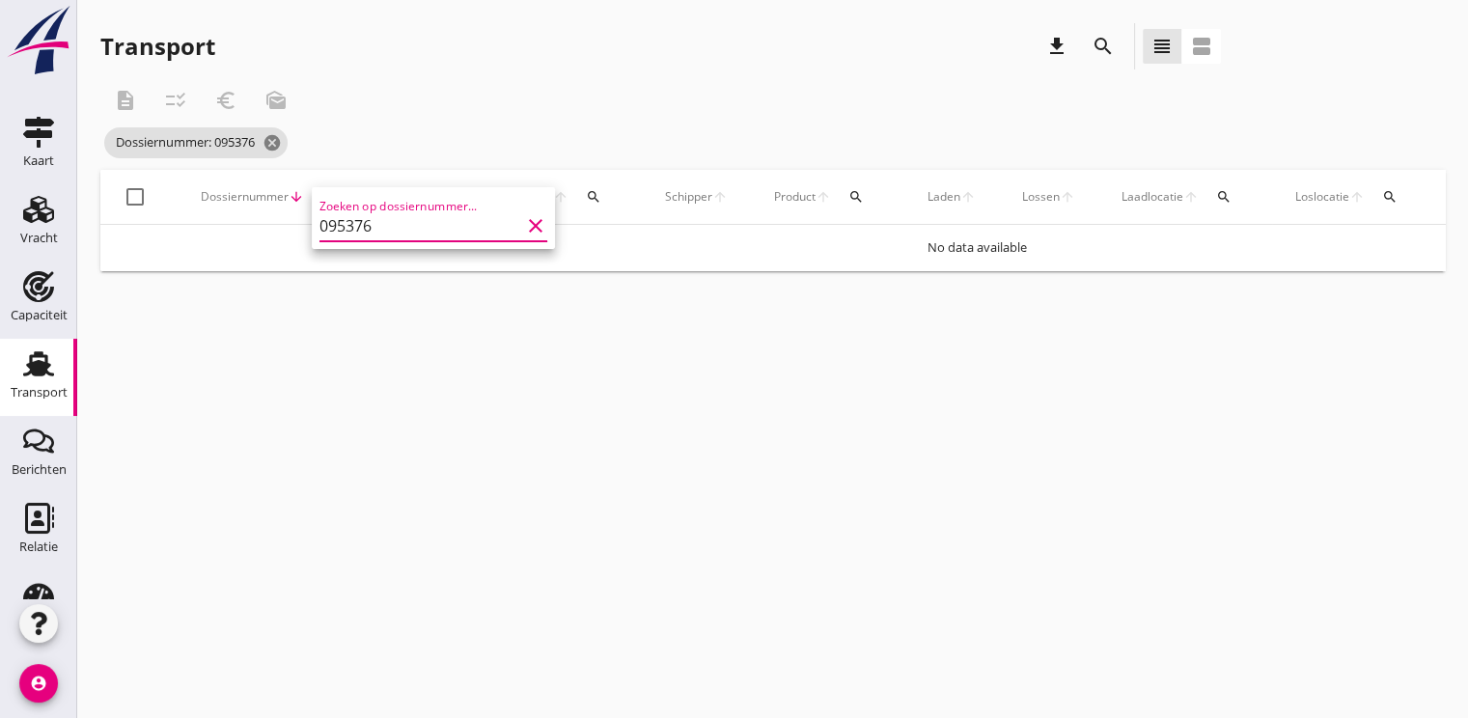
type input "095376"
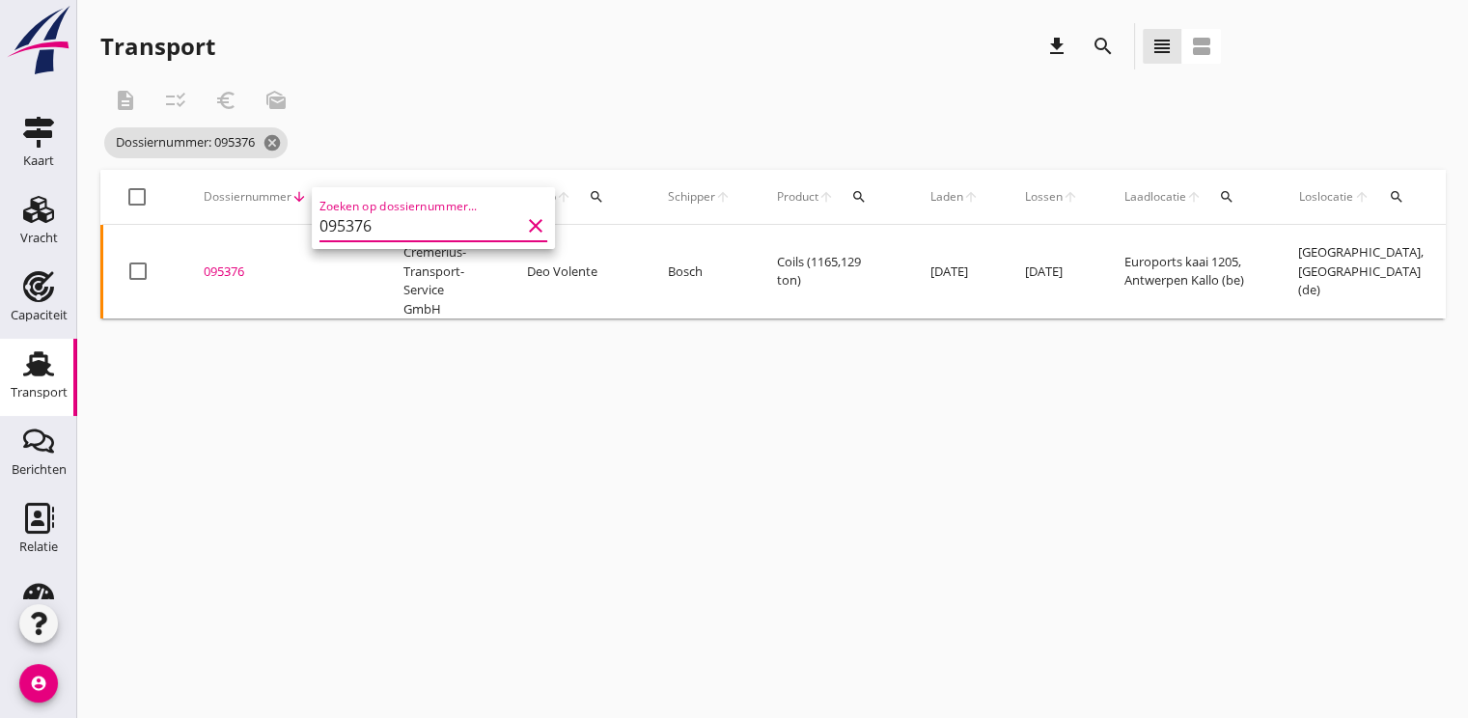
scroll to position [0, 505]
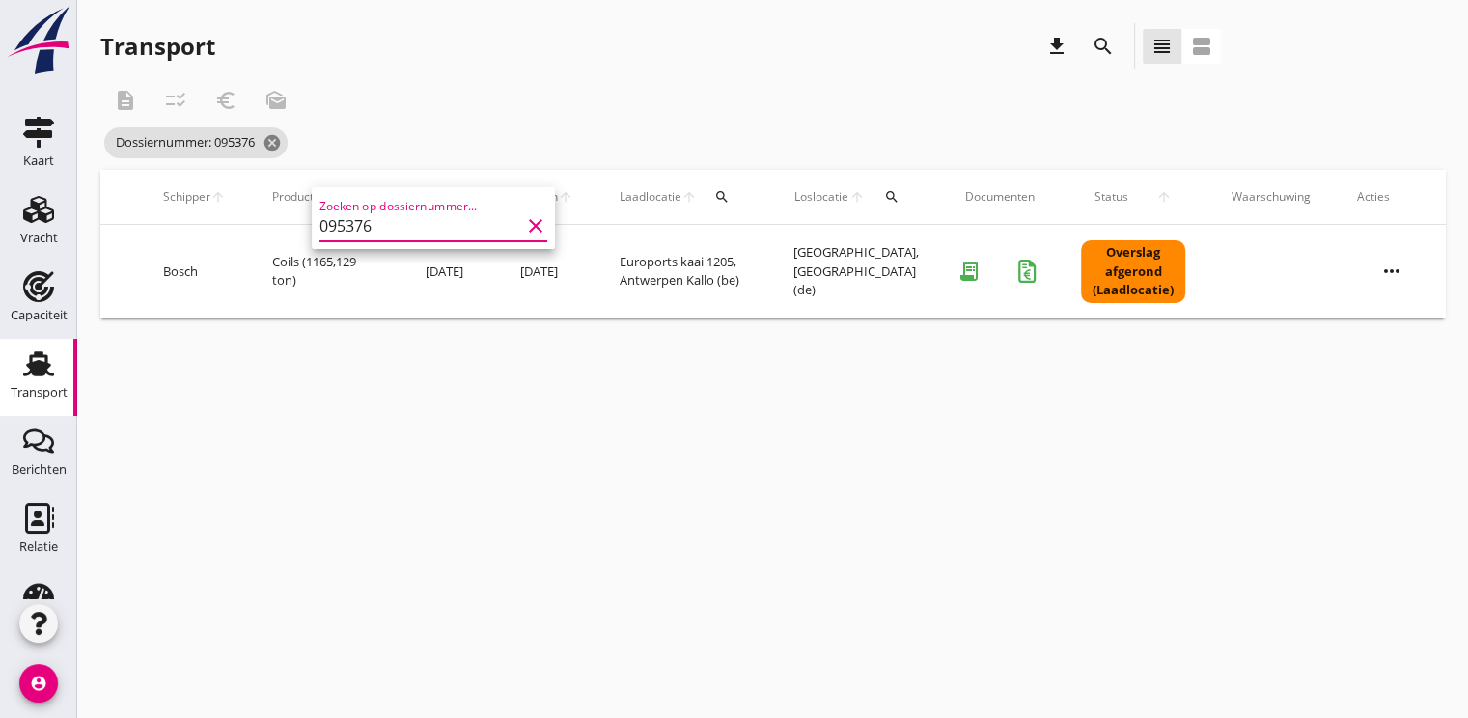
click at [1385, 265] on icon "more_horiz" at bounding box center [1392, 271] width 54 height 54
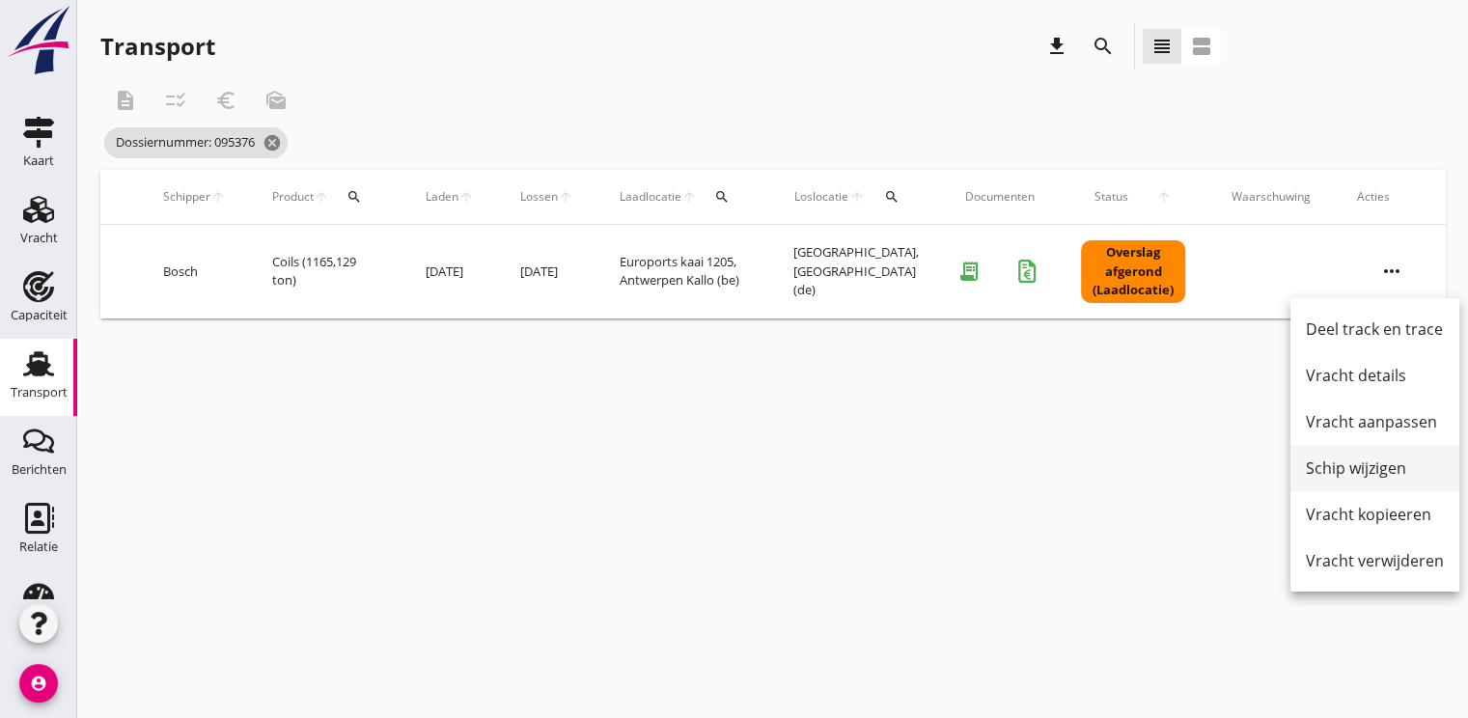
click at [1352, 463] on div "Schip wijzigen" at bounding box center [1375, 467] width 138 height 23
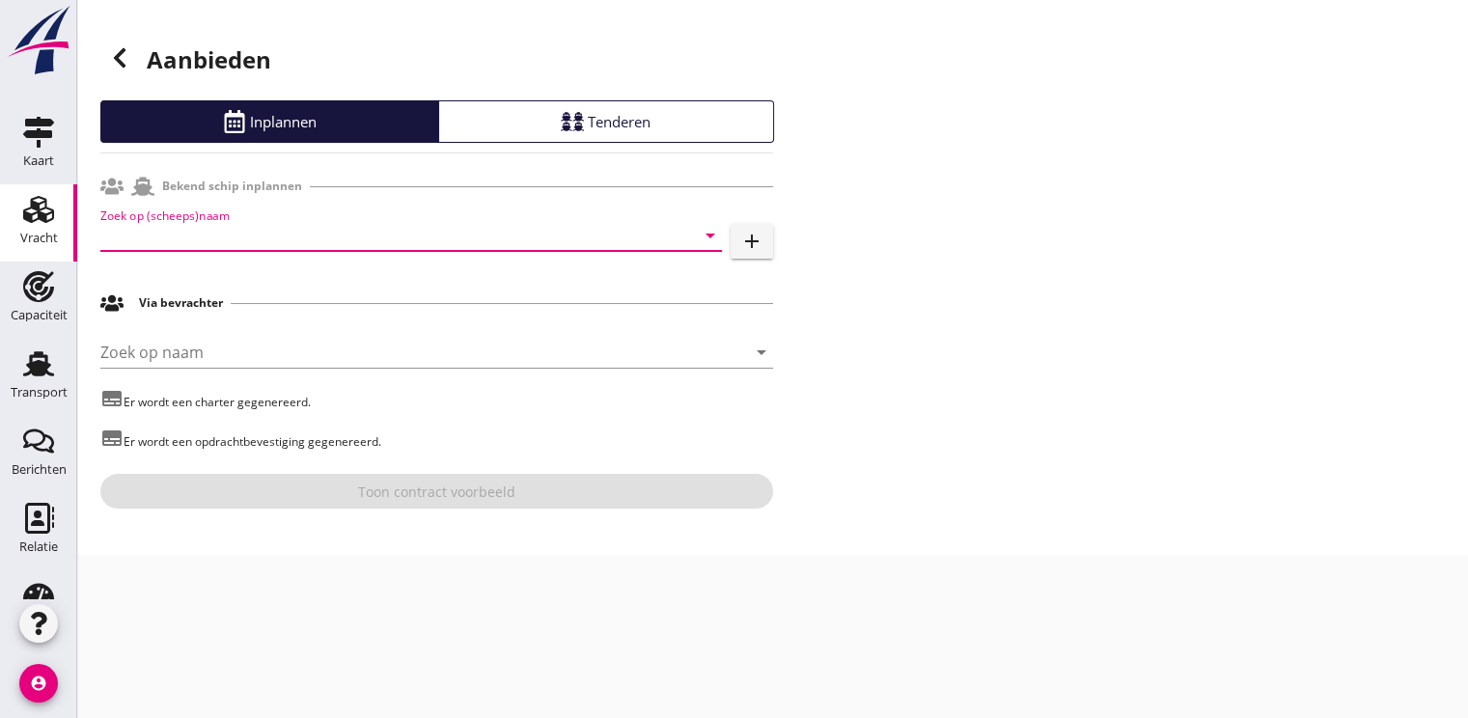
click at [207, 232] on input "Zoek op (scheeps)naam" at bounding box center [383, 235] width 567 height 31
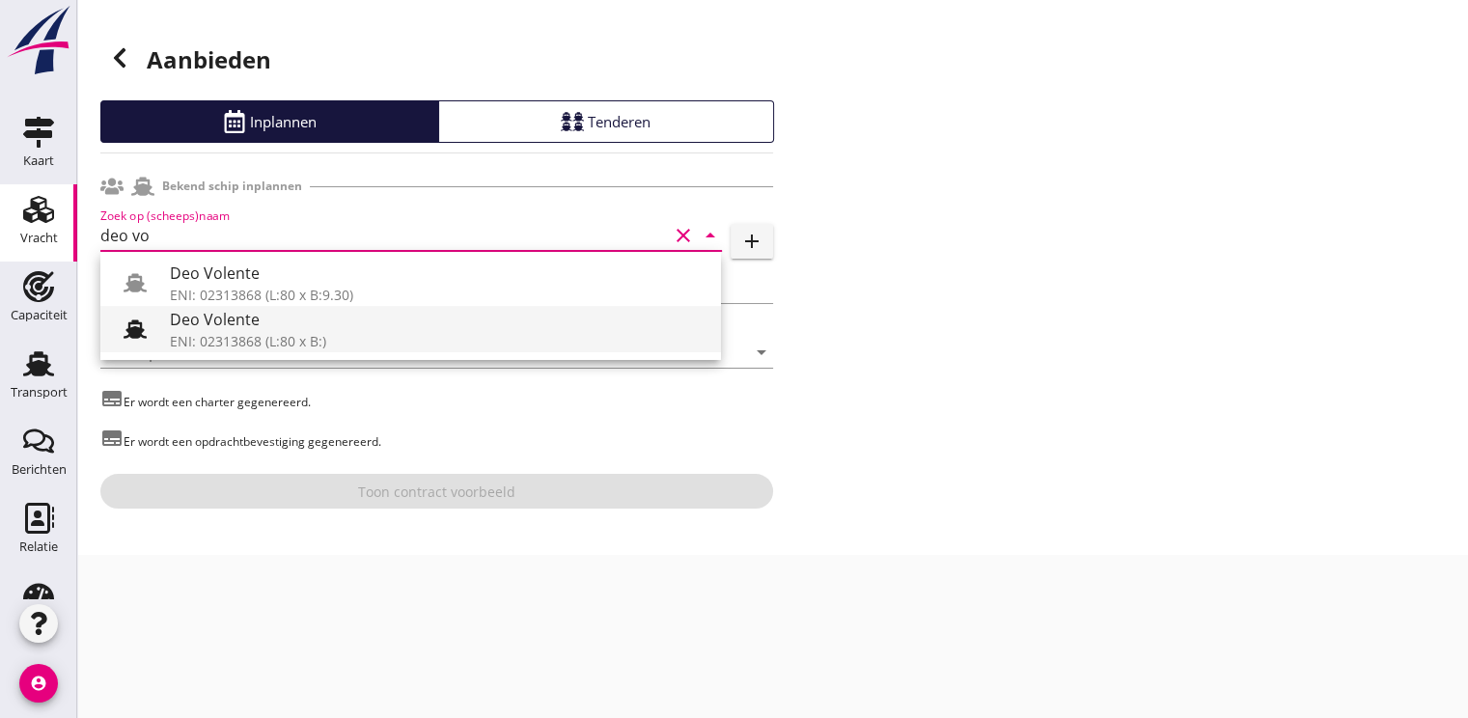
click at [207, 320] on div "Deo Volente" at bounding box center [438, 319] width 536 height 23
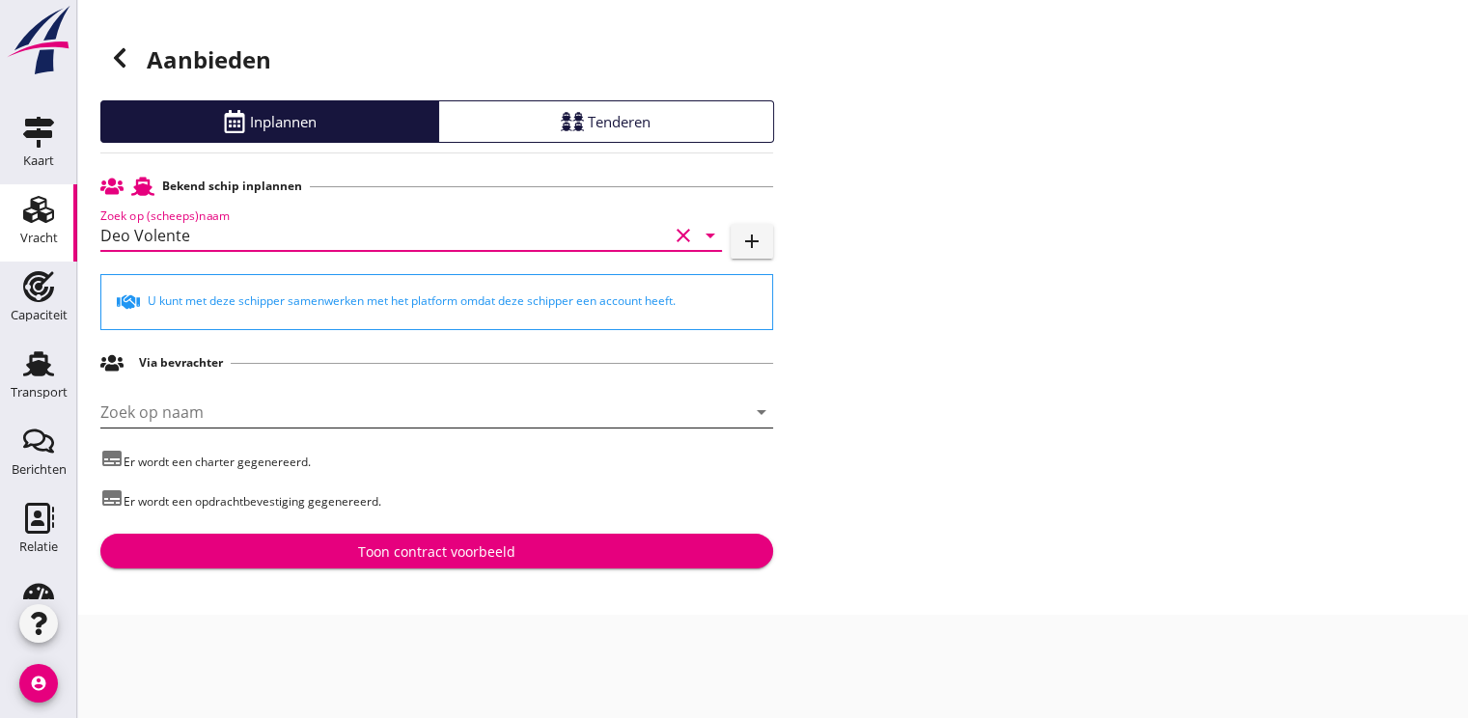
type input "Deo Volente"
click at [155, 405] on input "Zoek op naam" at bounding box center [409, 412] width 619 height 31
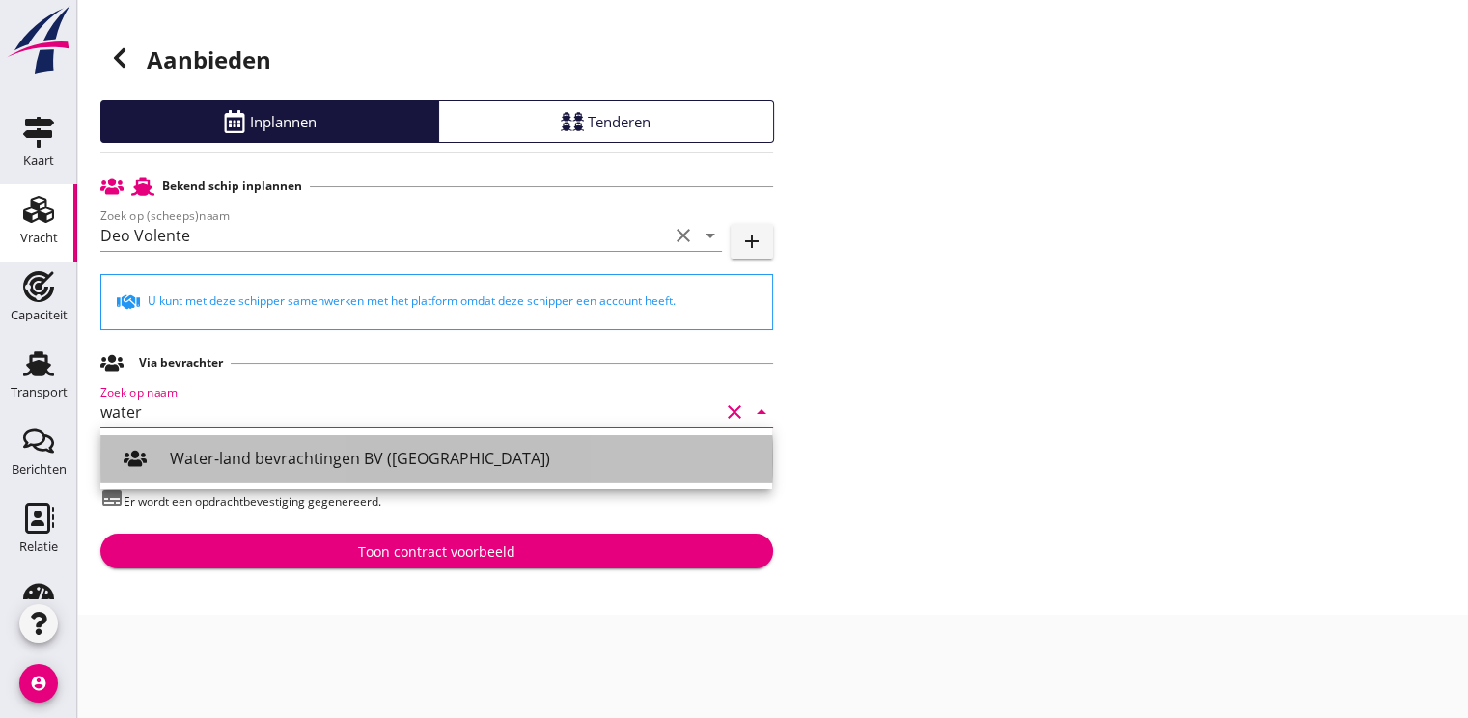
click at [237, 457] on div "Water-land bevrachtingen BV (Franeker)" at bounding box center [463, 458] width 587 height 23
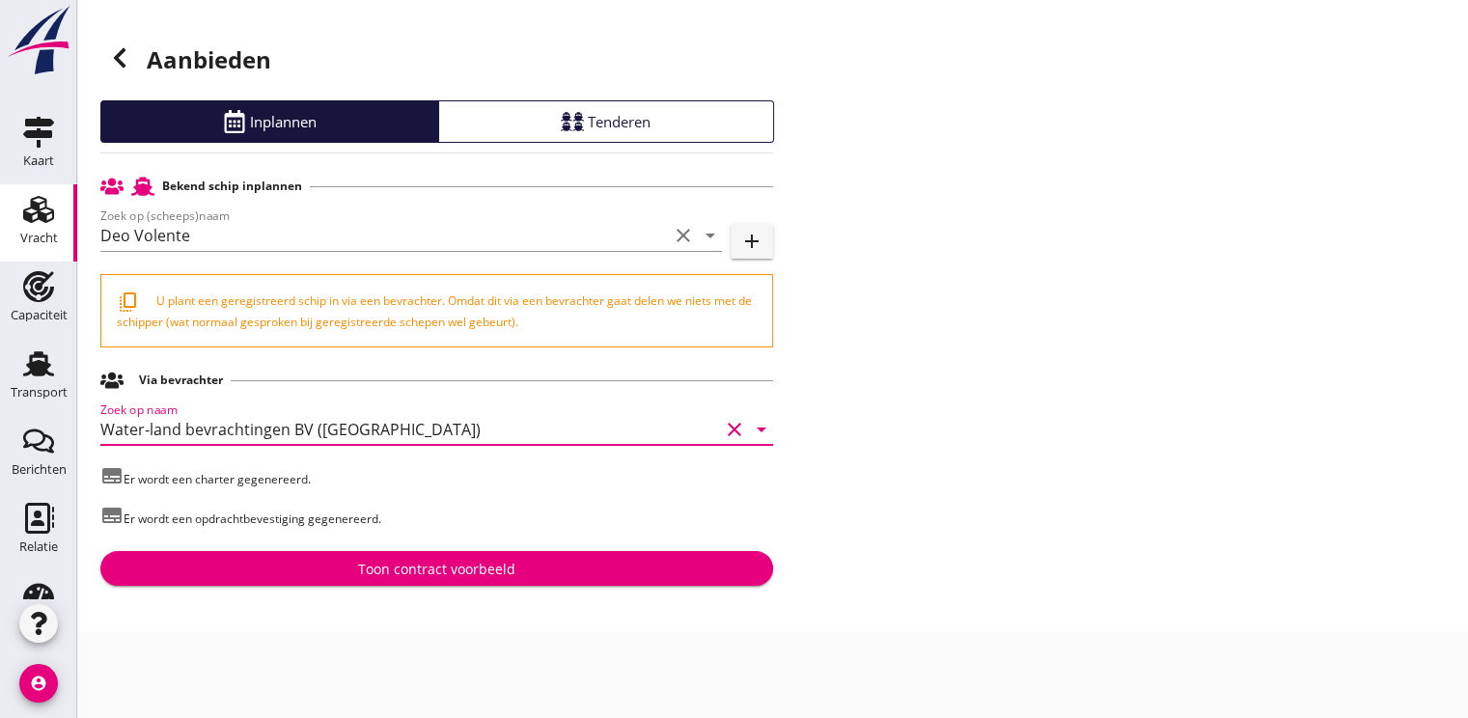
type input "Water-land bevrachtingen BV (Franeker)"
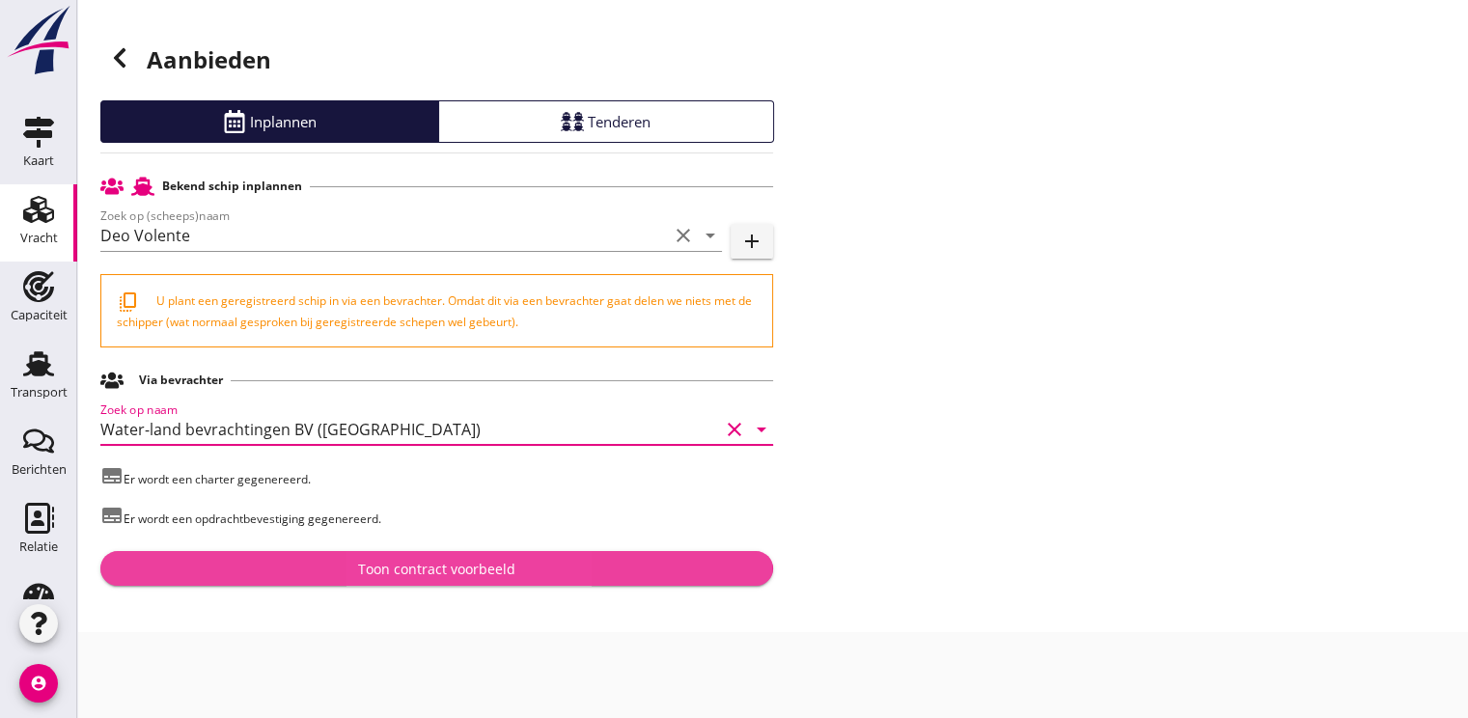
click at [438, 559] on div "Toon contract voorbeeld" at bounding box center [436, 569] width 157 height 20
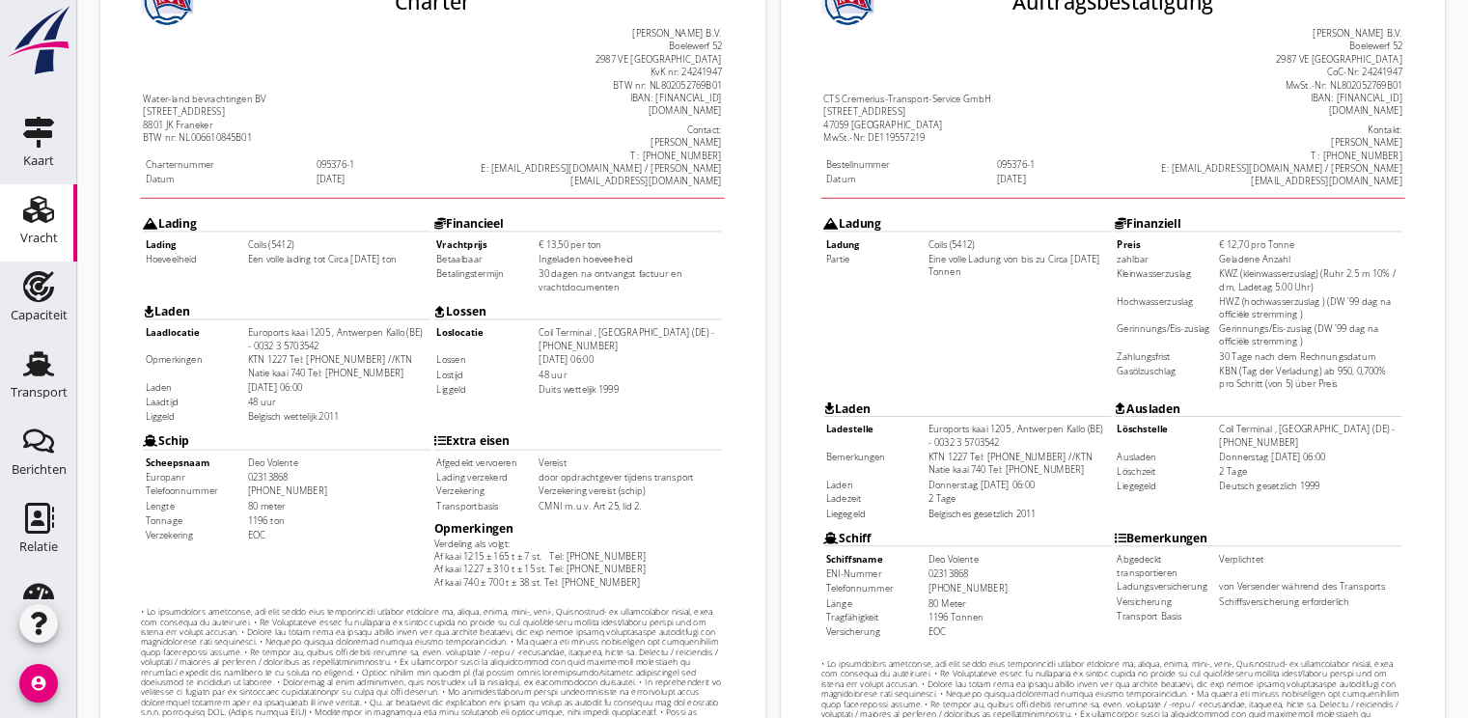
scroll to position [566, 0]
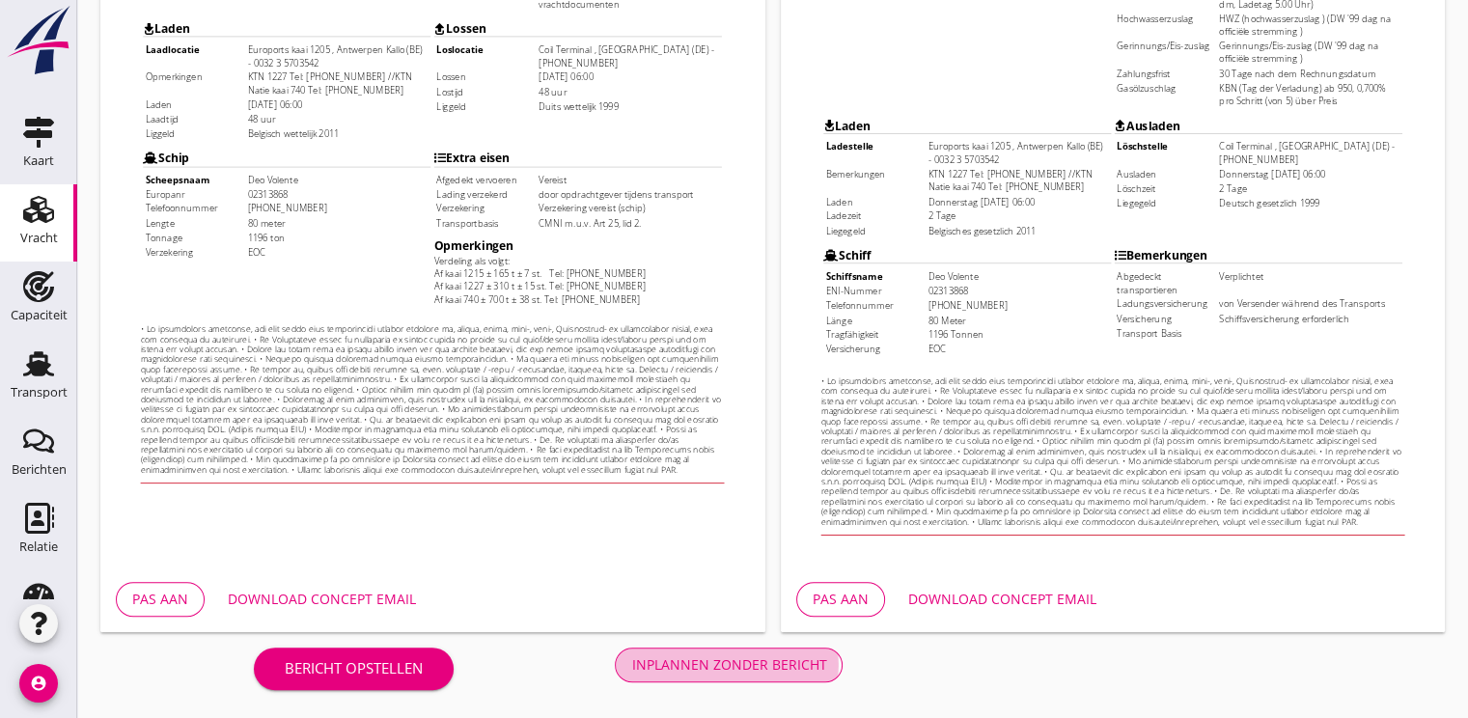
click at [703, 665] on div "Inplannen zonder bericht" at bounding box center [728, 664] width 195 height 20
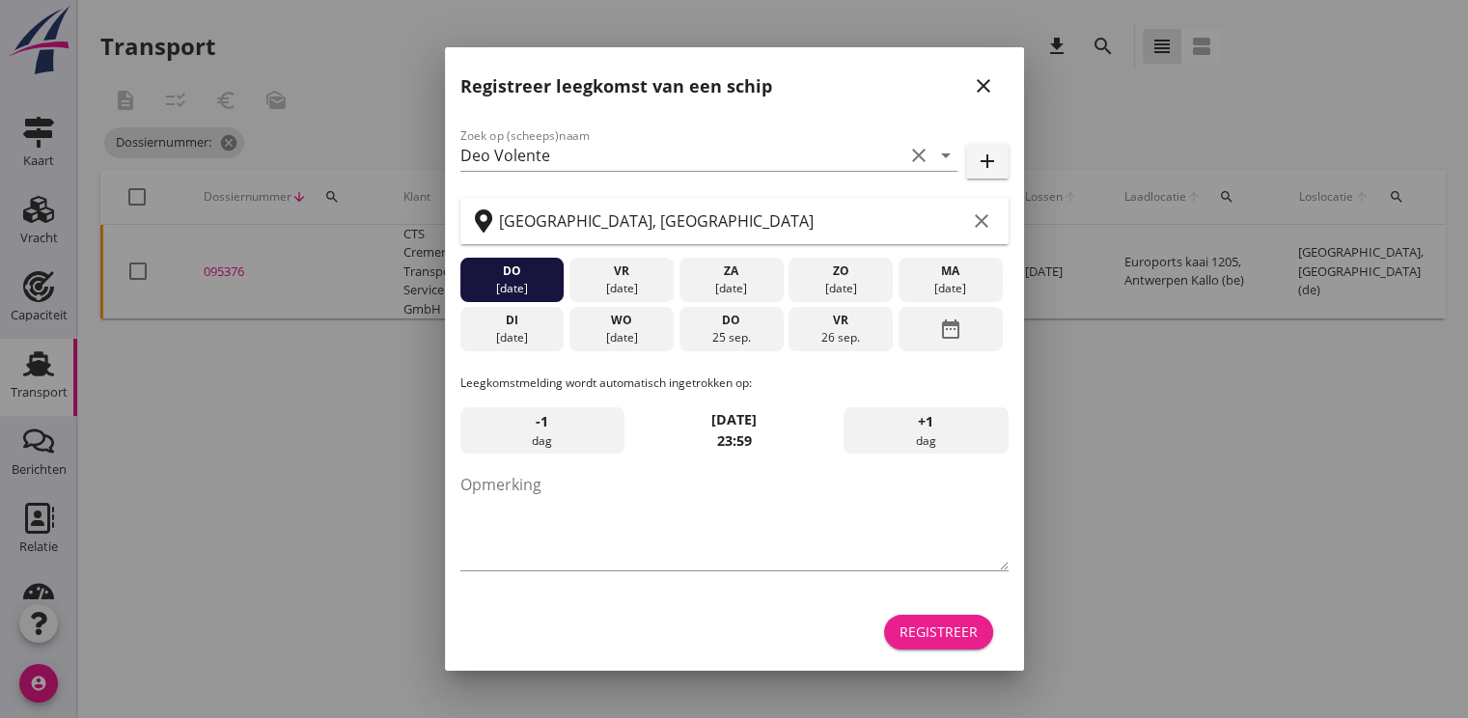
drag, startPoint x: 951, startPoint y: 643, endPoint x: 946, endPoint y: 613, distance: 30.3
click at [946, 615] on button "Registreer" at bounding box center [938, 632] width 109 height 35
click at [946, 613] on div "Registreer" at bounding box center [734, 632] width 548 height 46
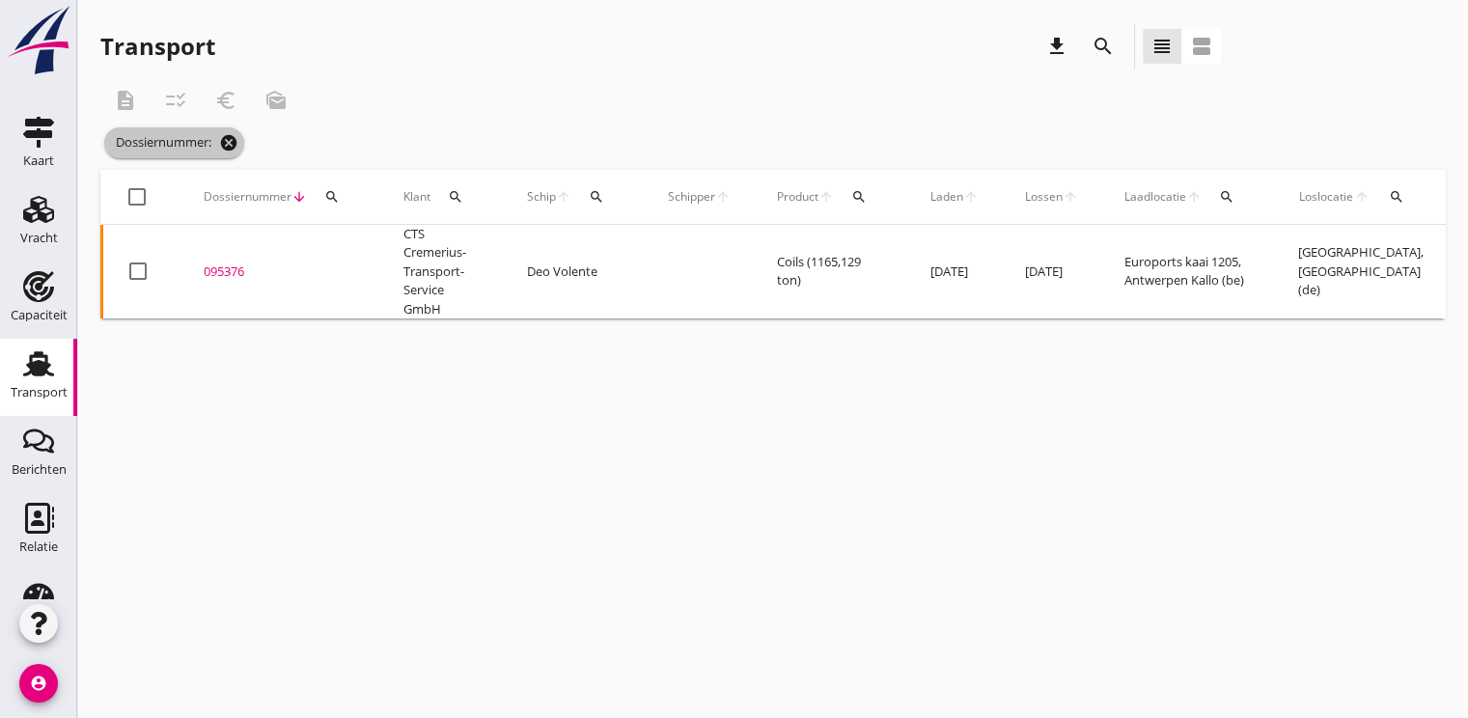
click at [237, 146] on icon "cancel" at bounding box center [228, 142] width 19 height 19
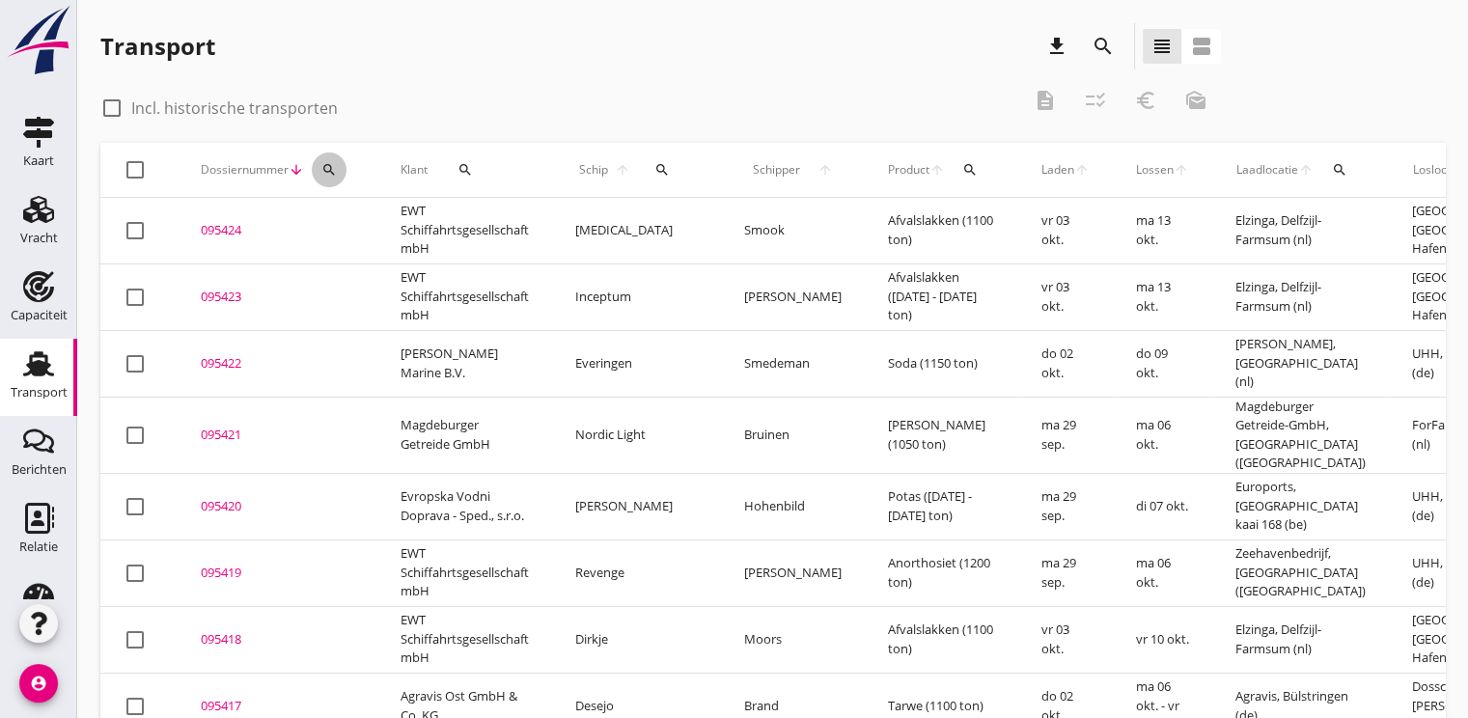
click at [327, 174] on icon "search" at bounding box center [328, 169] width 15 height 15
click at [332, 219] on input "Zoeken op dossiernummer..." at bounding box center [419, 225] width 201 height 31
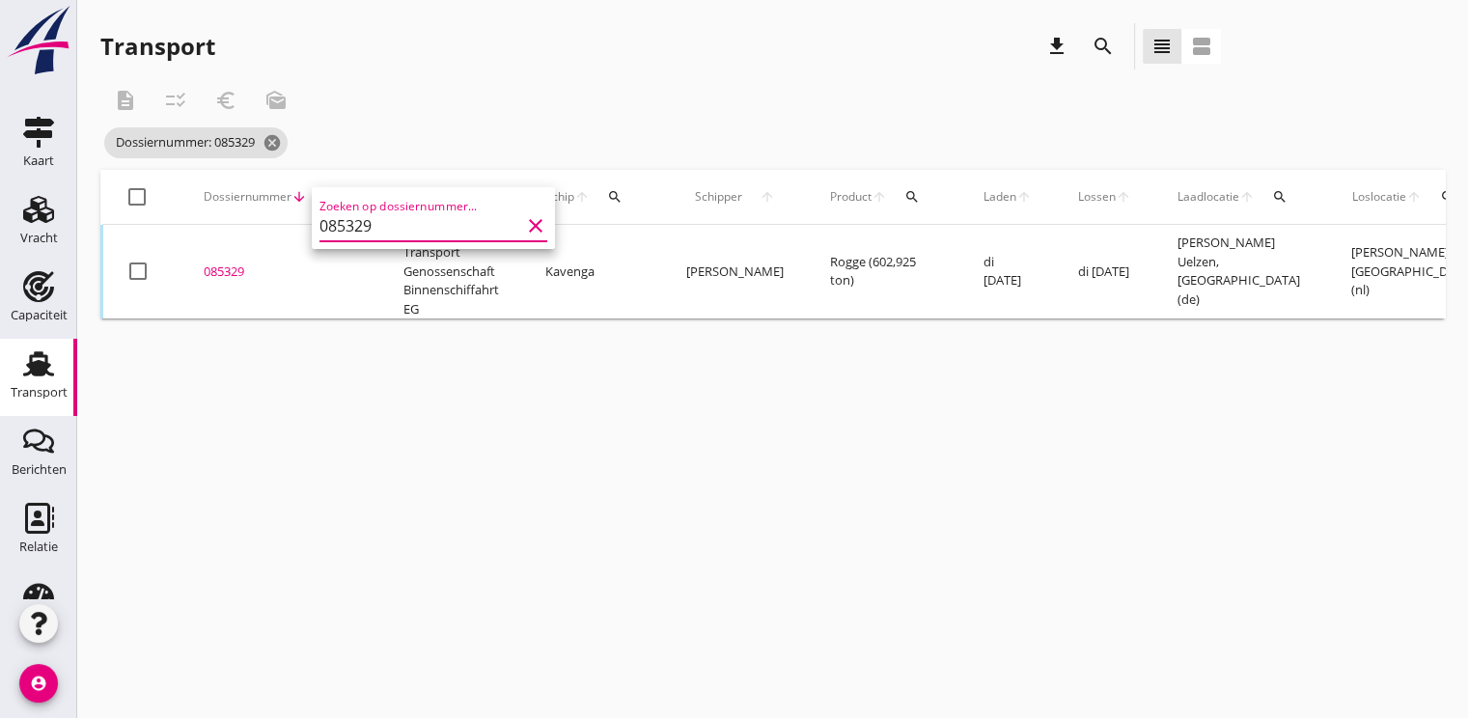
type input "085329"
click at [262, 282] on td "085329 upload_file Drop hier uw bestand om het aan het dossier toe te voegen" at bounding box center [280, 272] width 200 height 95
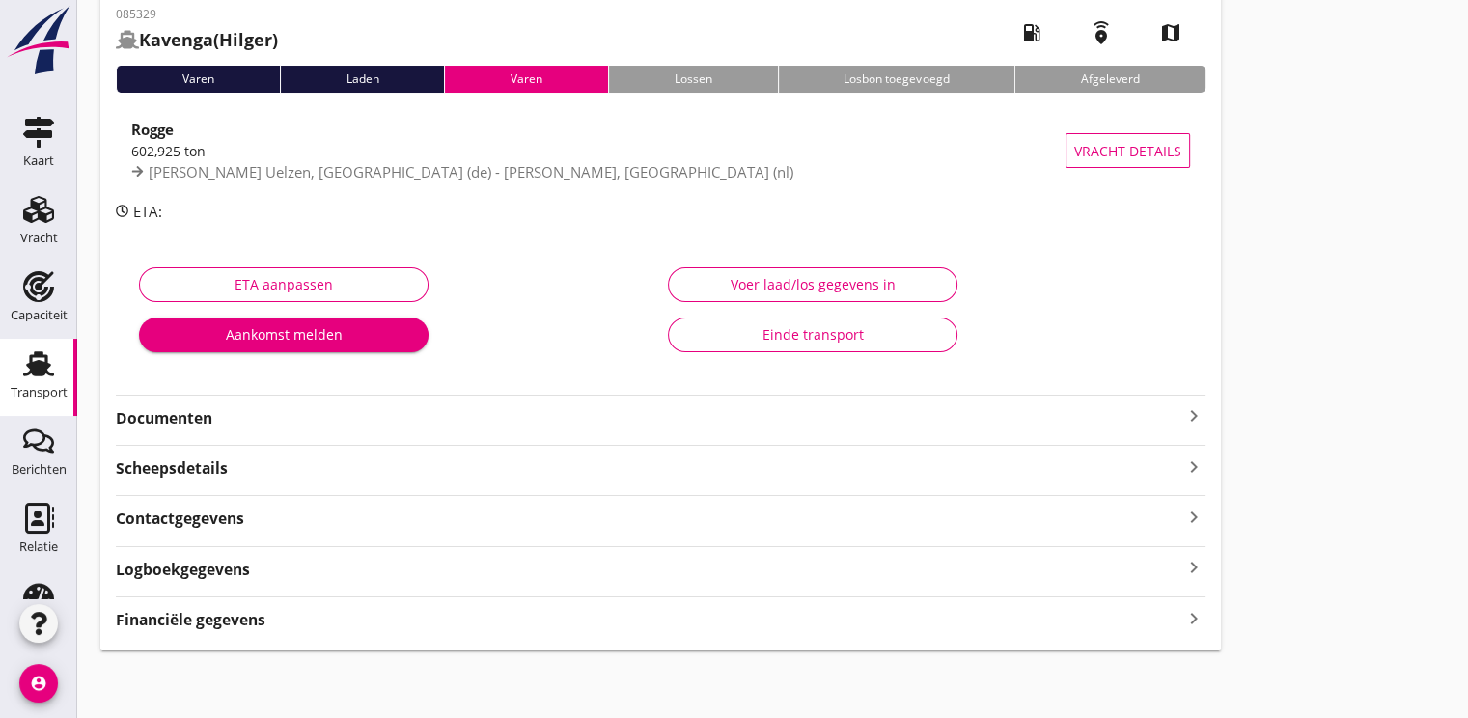
scroll to position [101, 0]
click at [158, 407] on strong "Documenten" at bounding box center [649, 417] width 1066 height 22
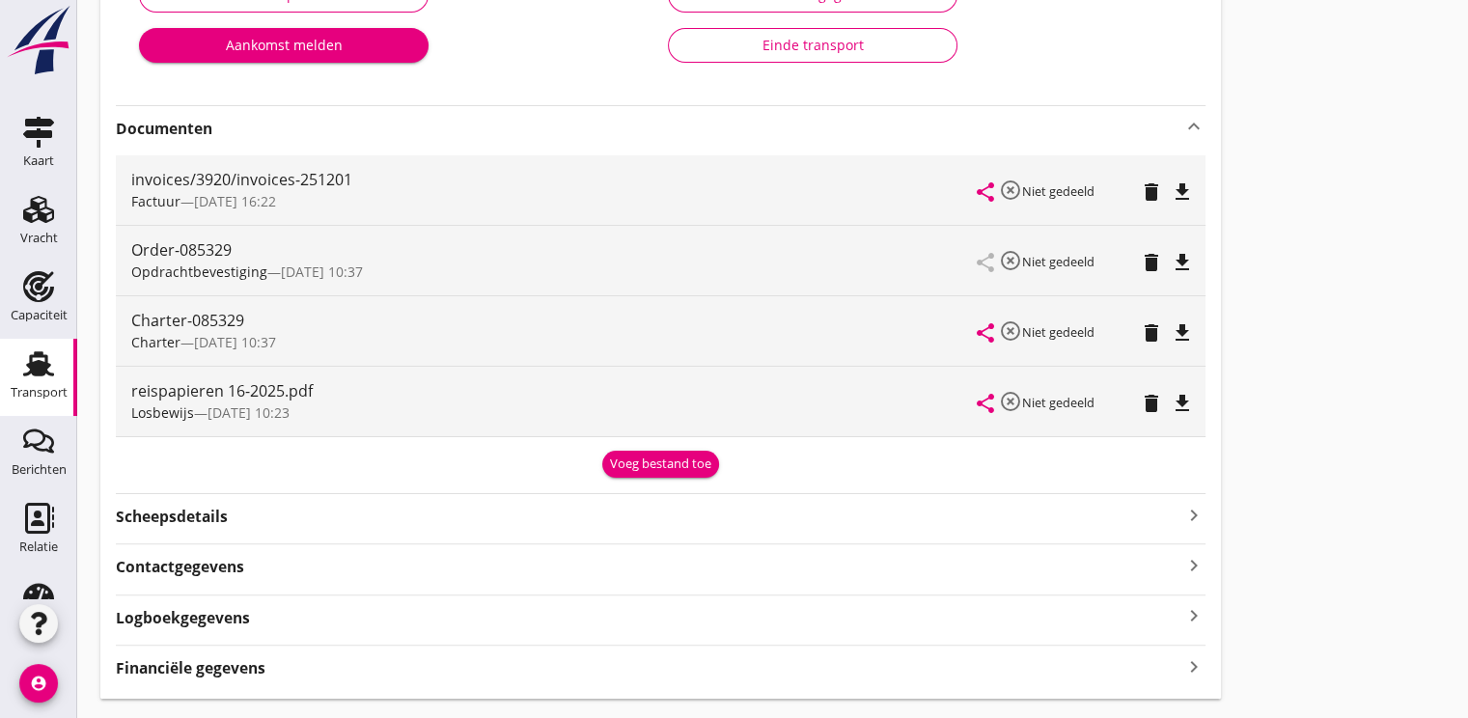
scroll to position [391, 0]
click at [1188, 325] on icon "file_download" at bounding box center [1182, 331] width 23 height 23
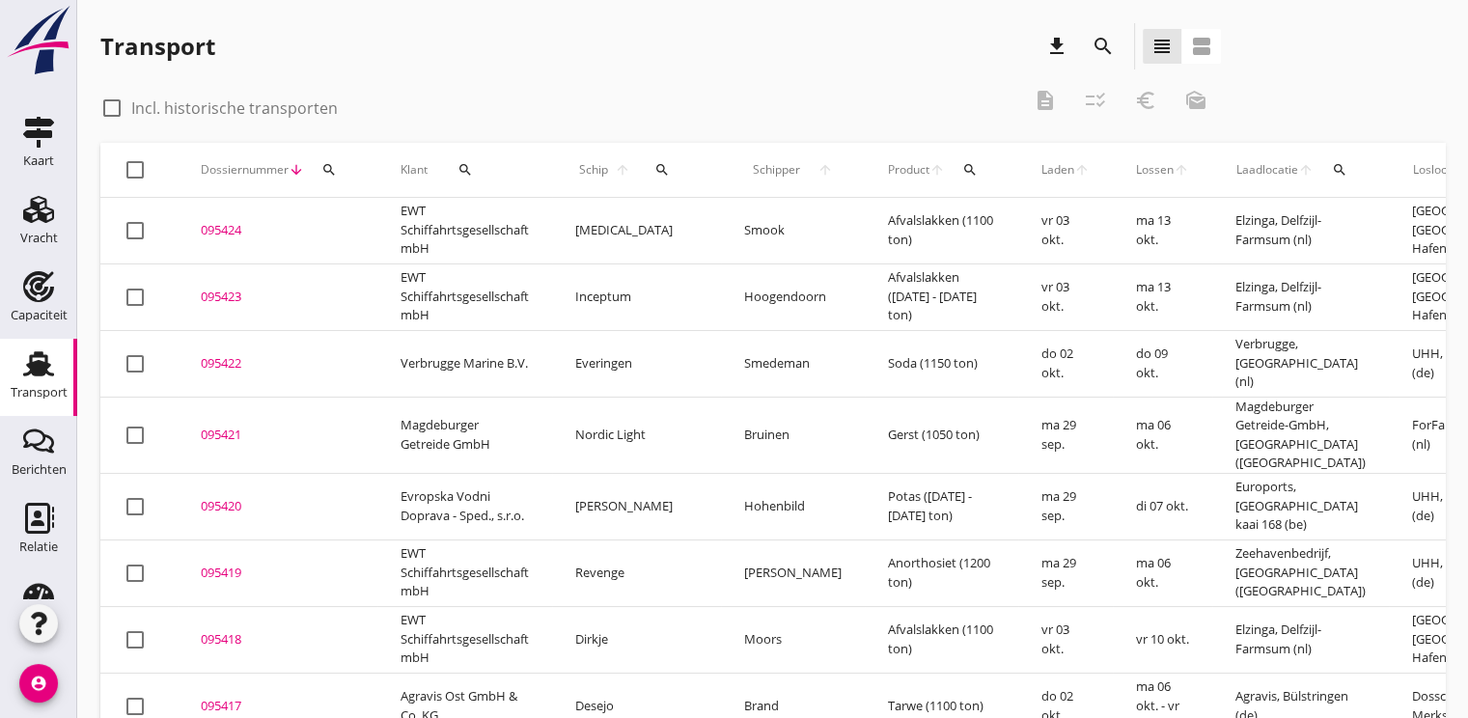
click at [326, 174] on icon "search" at bounding box center [328, 169] width 15 height 15
click at [332, 223] on input "Zoeken op dossiernummer..." at bounding box center [419, 225] width 201 height 31
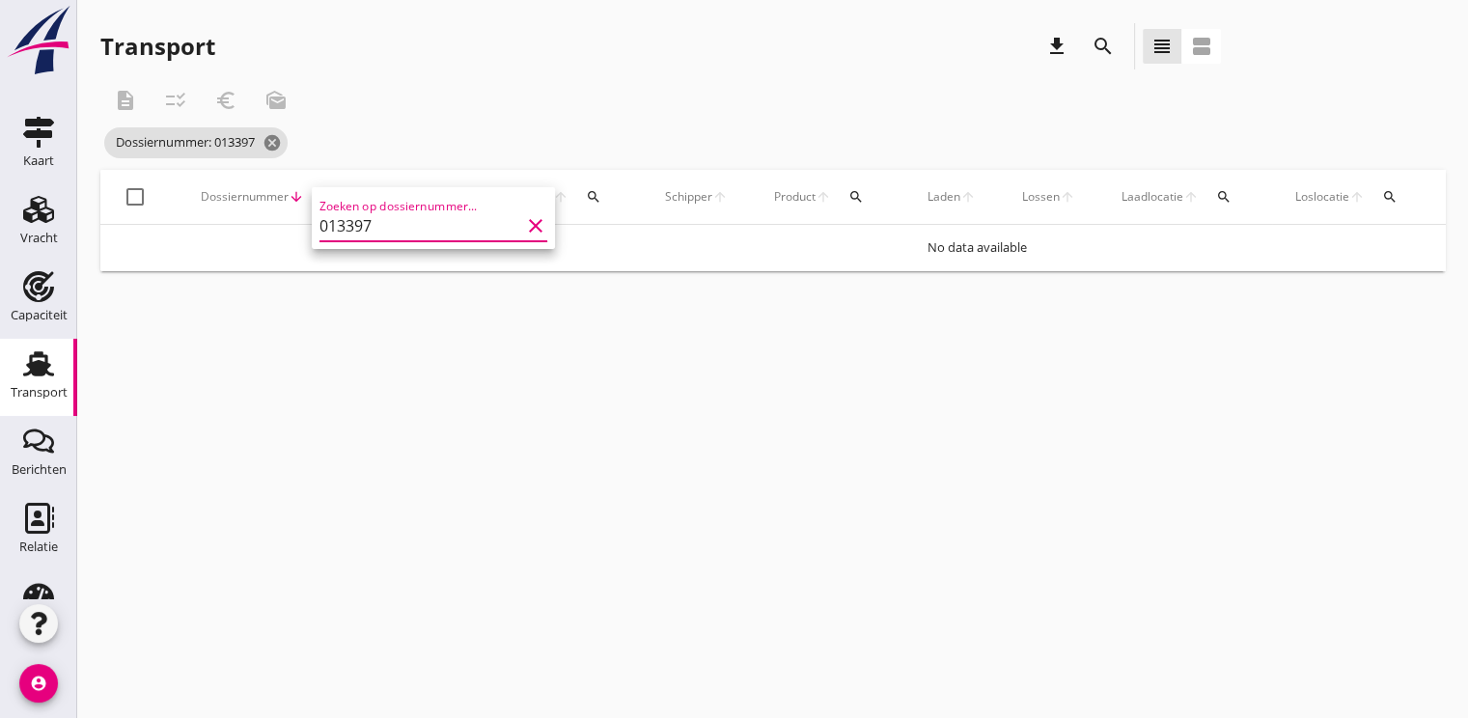
type input "013397"
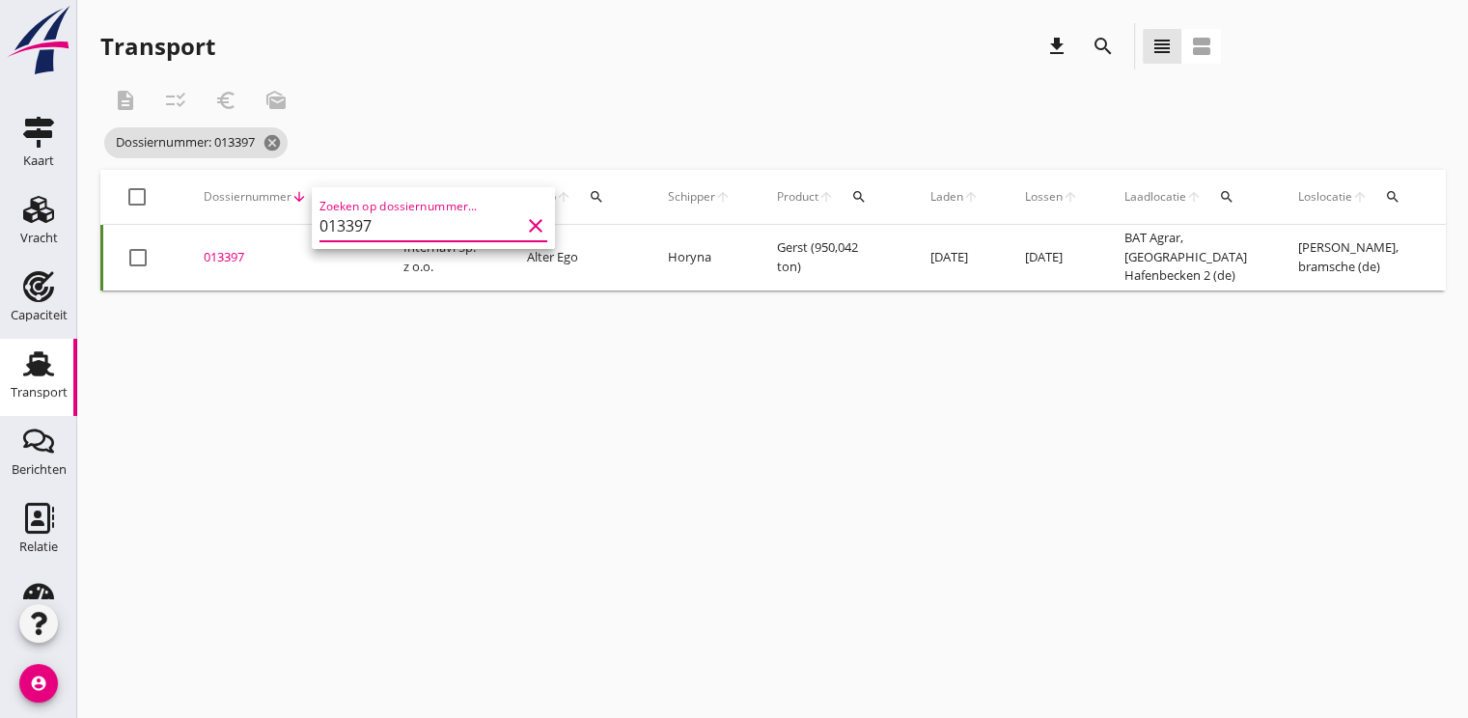
click at [230, 265] on div "013397" at bounding box center [280, 257] width 153 height 19
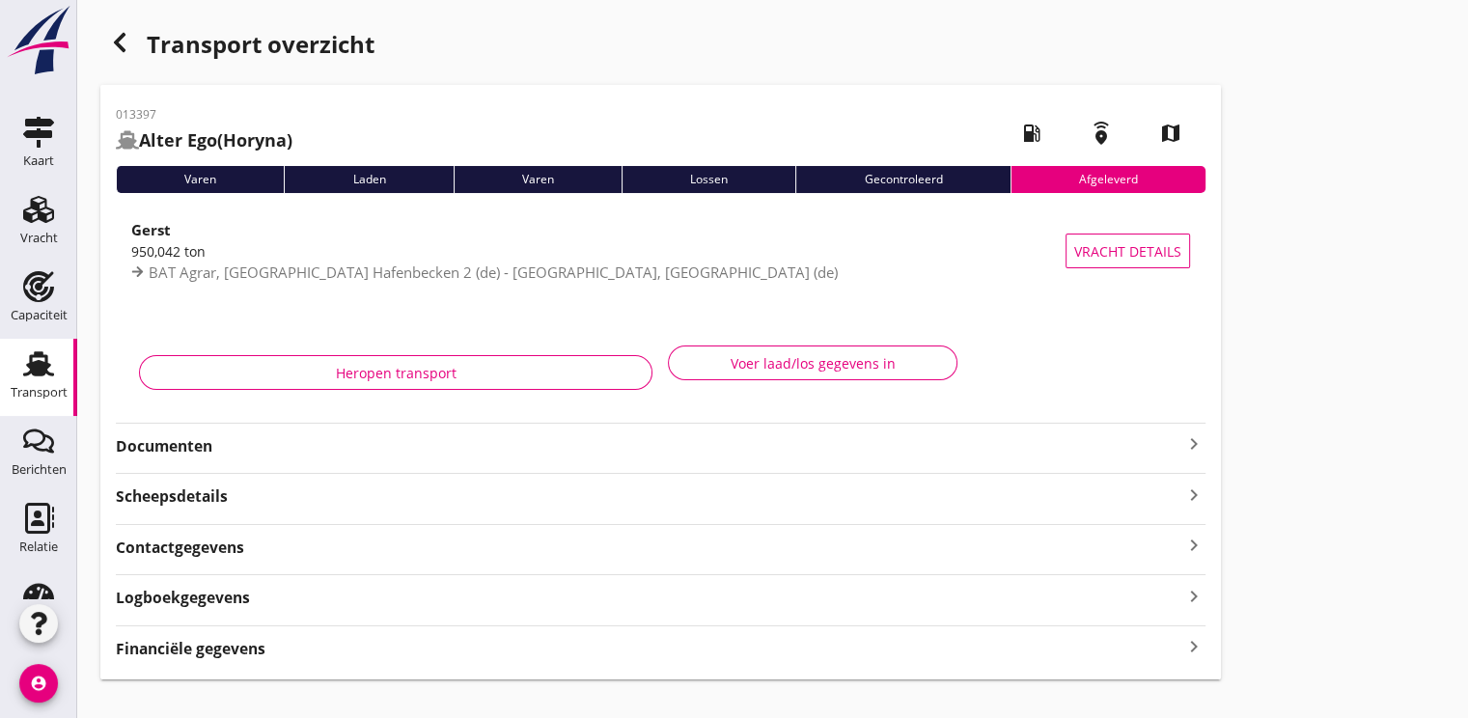
click at [196, 454] on strong "Documenten" at bounding box center [649, 446] width 1066 height 22
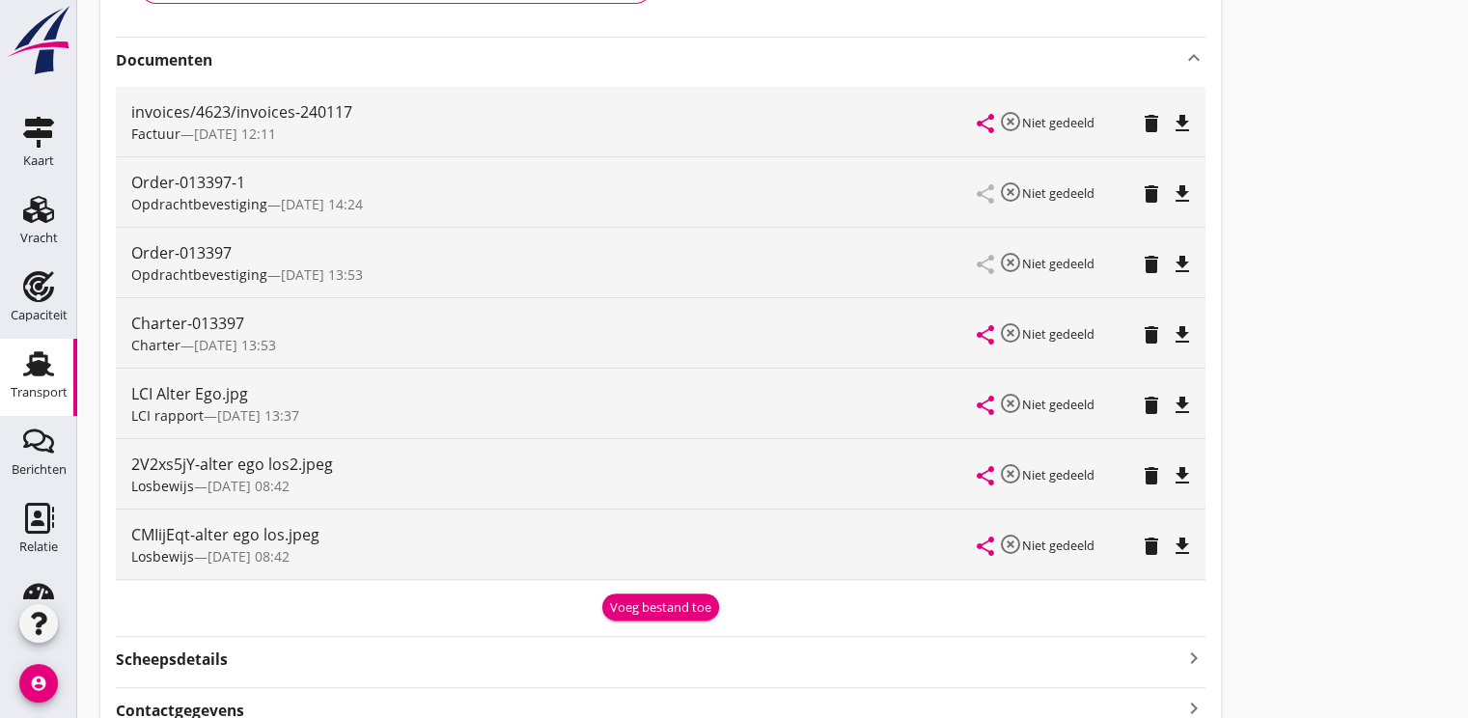
scroll to position [290, 0]
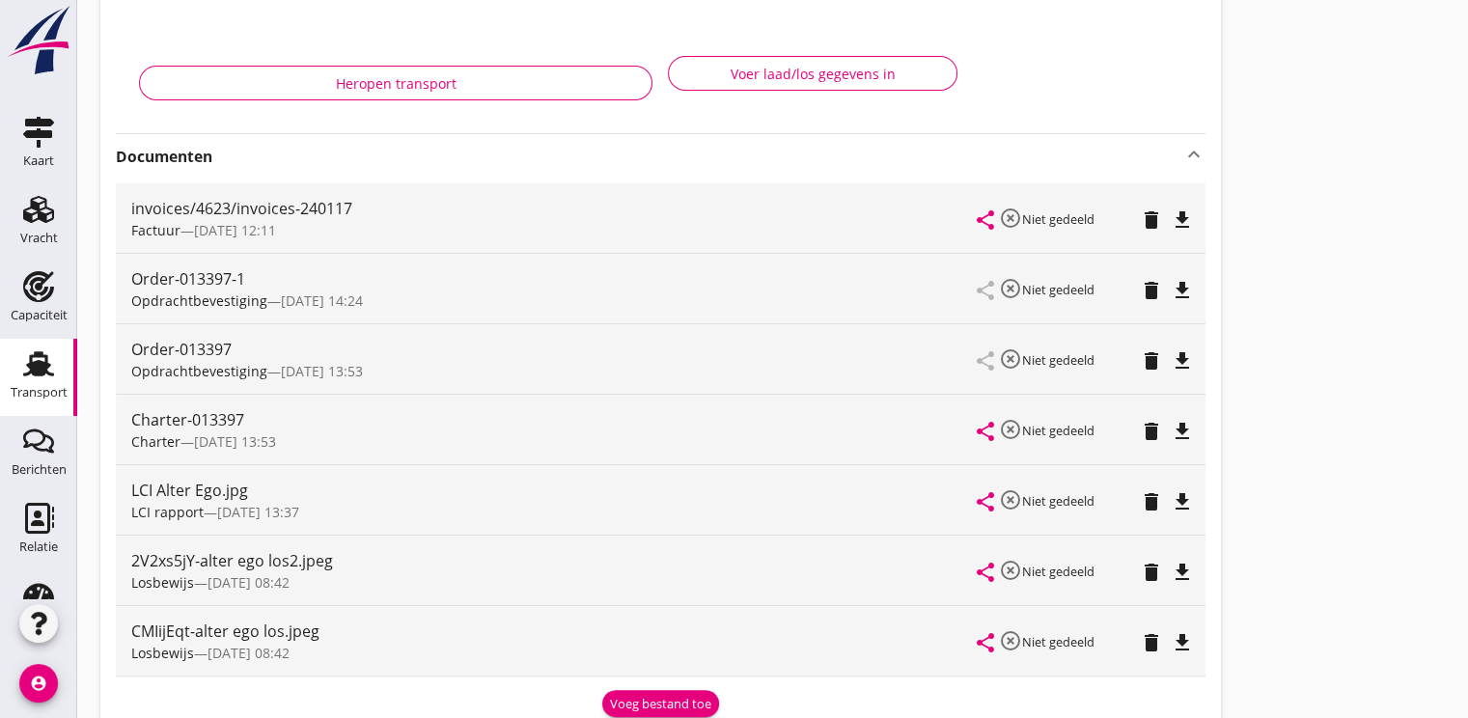
click at [1178, 492] on icon "file_download" at bounding box center [1182, 501] width 23 height 23
click at [1181, 576] on icon "file_download" at bounding box center [1182, 572] width 23 height 23
click at [1183, 641] on icon "file_download" at bounding box center [1182, 642] width 23 height 23
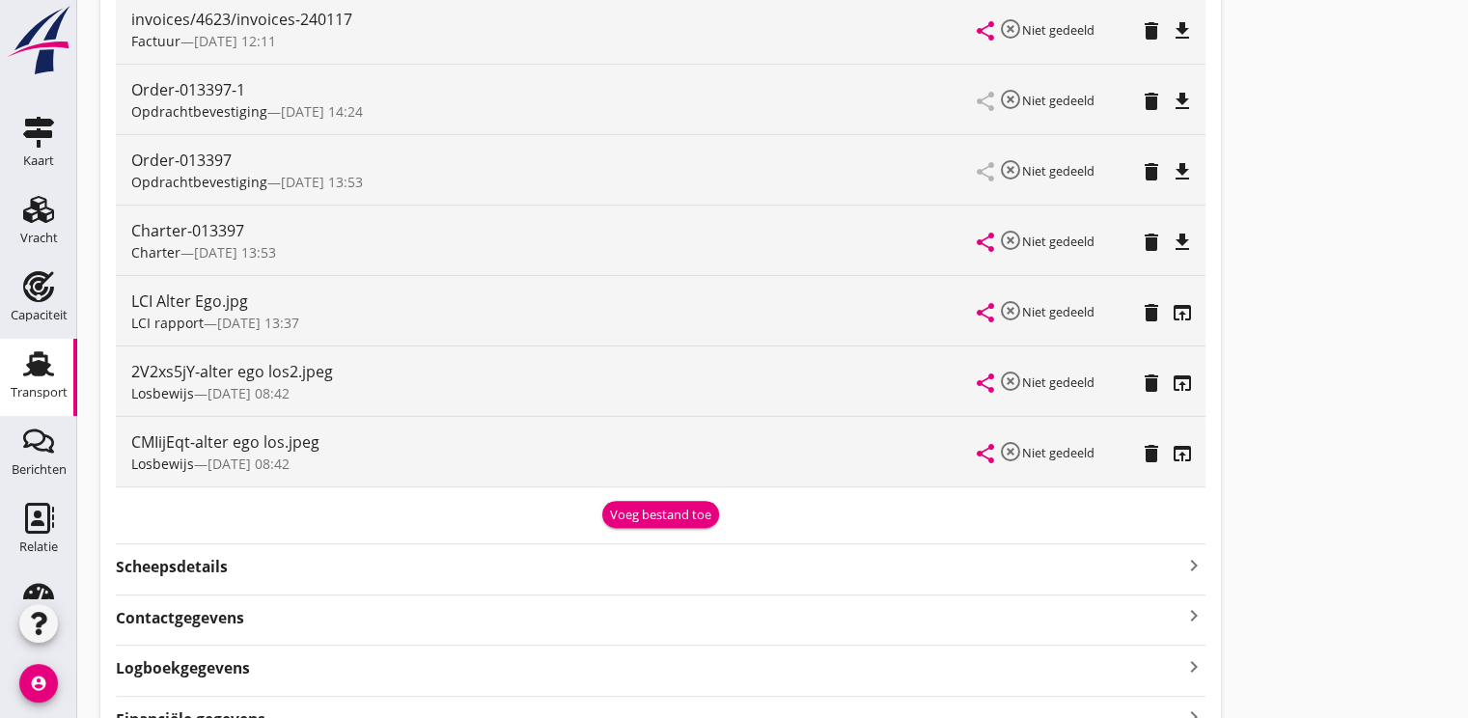
scroll to position [483, 0]
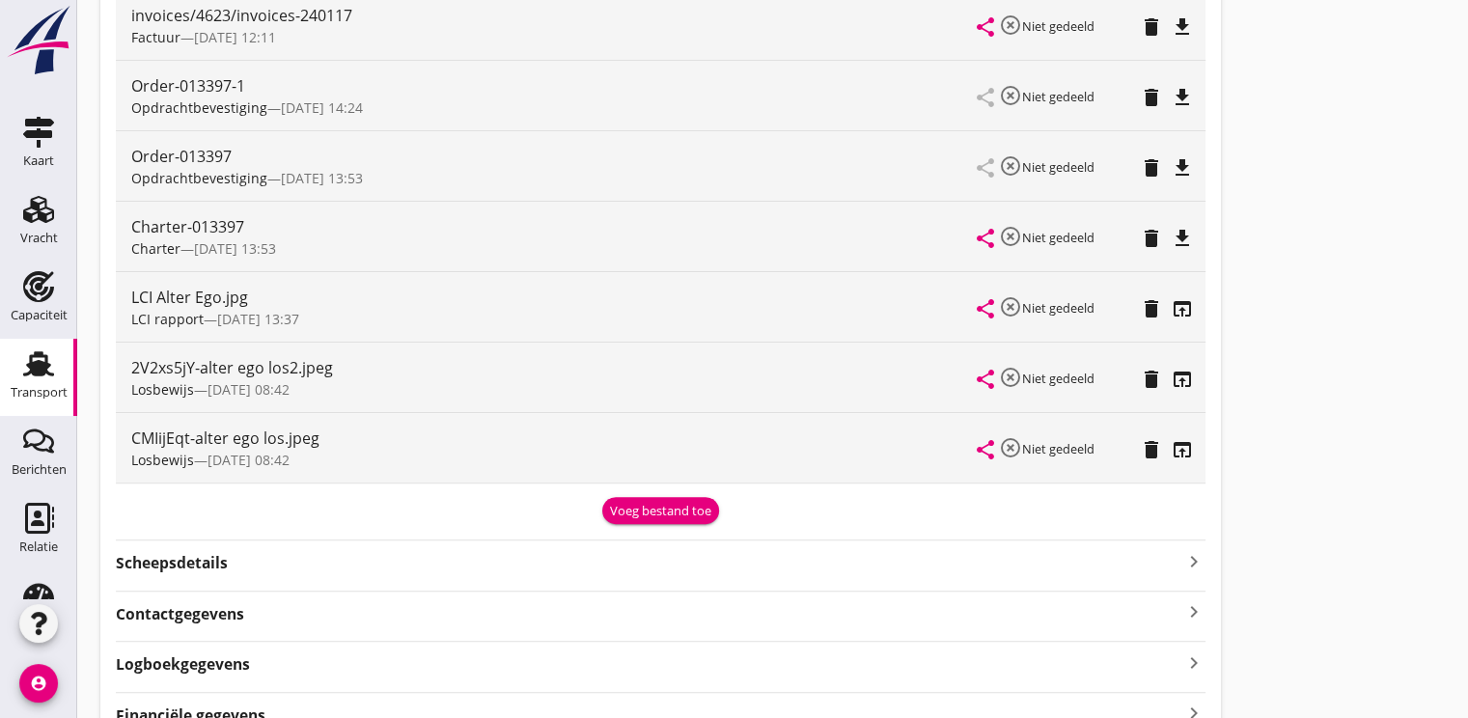
click at [1185, 170] on icon "file_download" at bounding box center [1182, 167] width 23 height 23
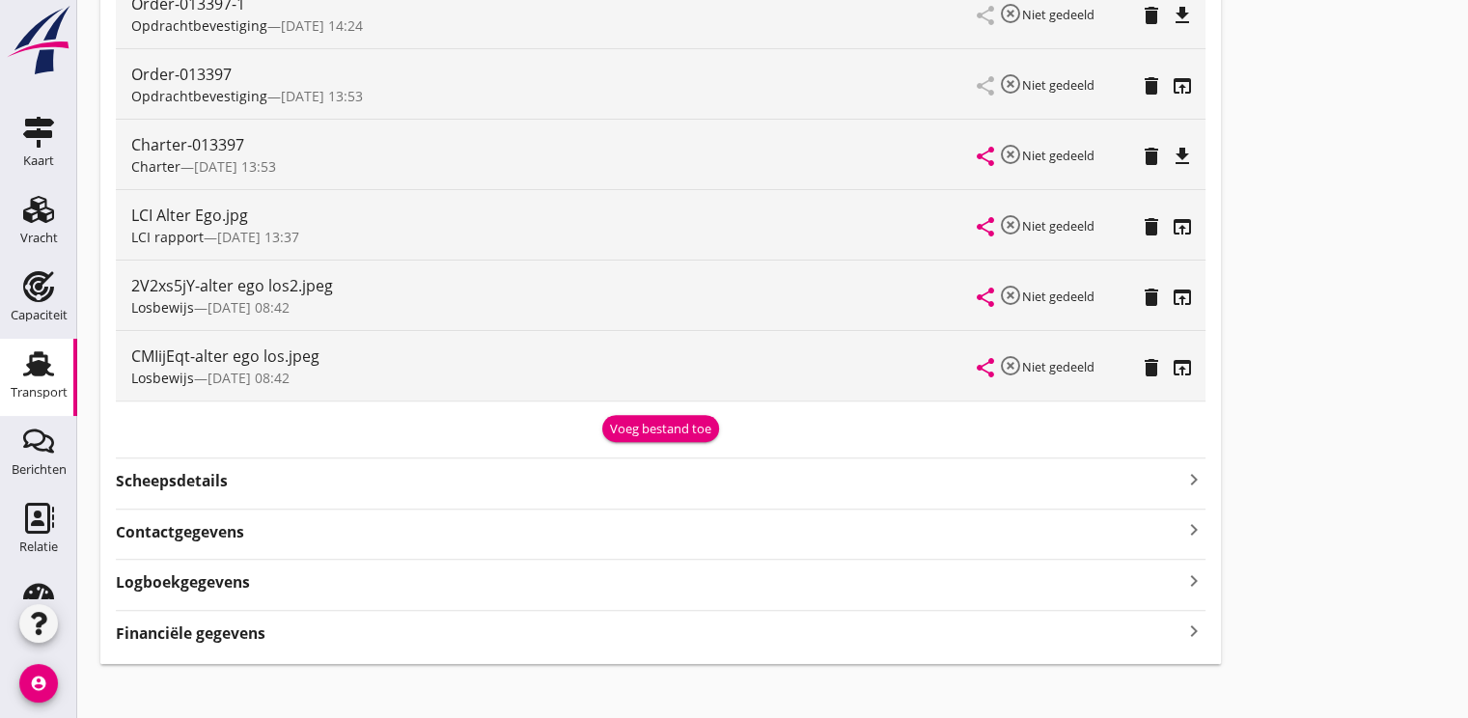
scroll to position [577, 0]
